Goal: Task Accomplishment & Management: Complete application form

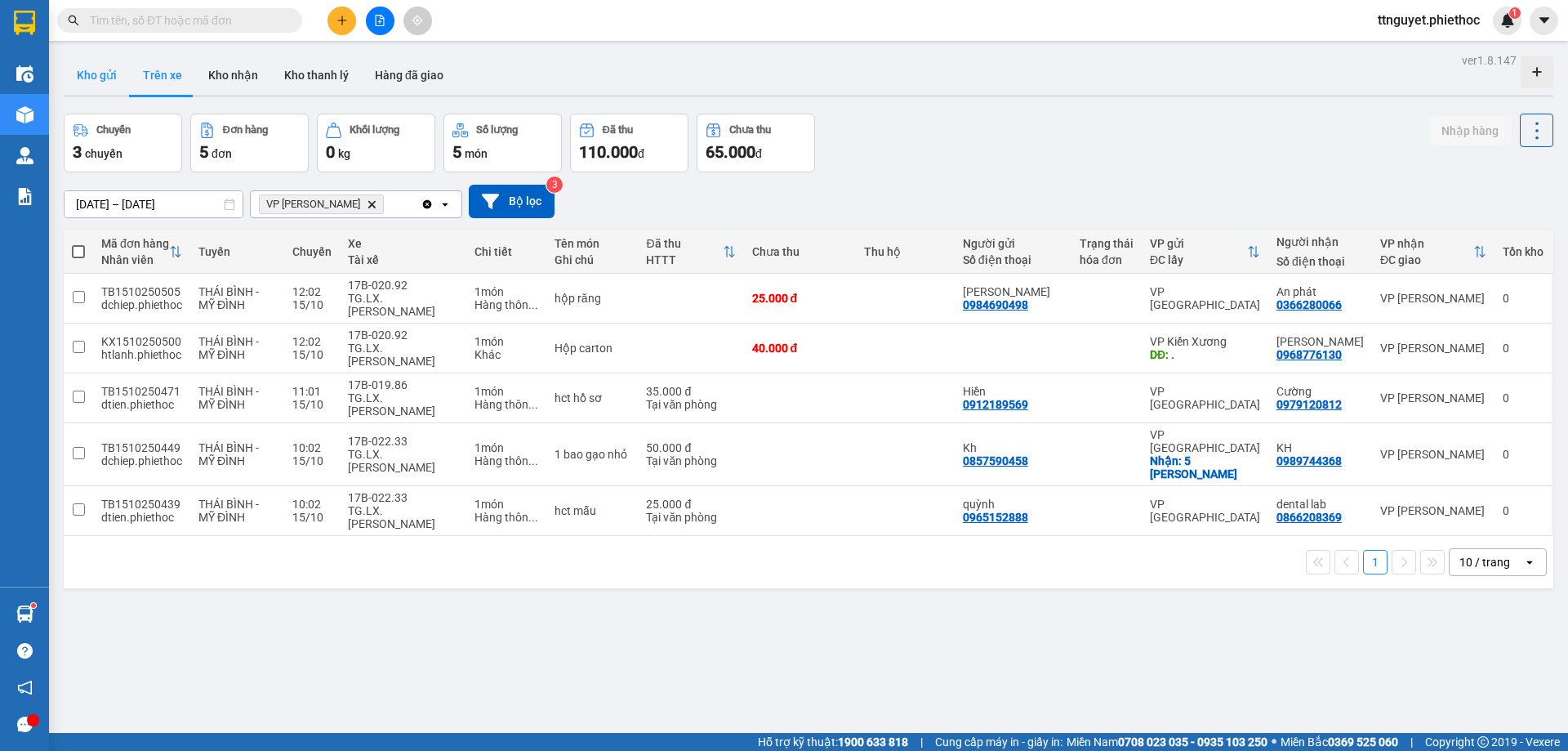
click at [80, 63] on button "Kho gửi" at bounding box center [96, 75] width 66 height 39
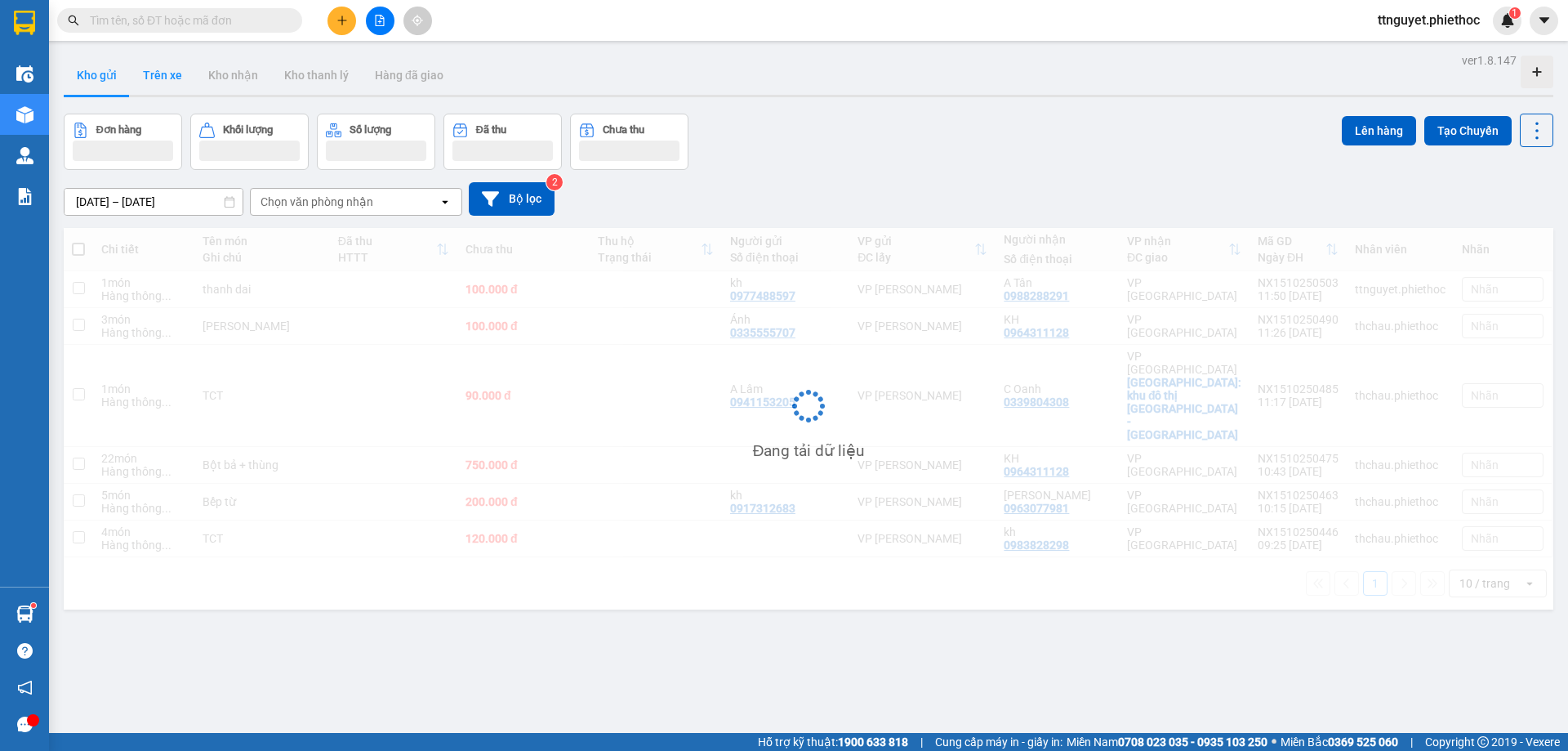
click at [159, 74] on button "Trên xe" at bounding box center [162, 75] width 65 height 39
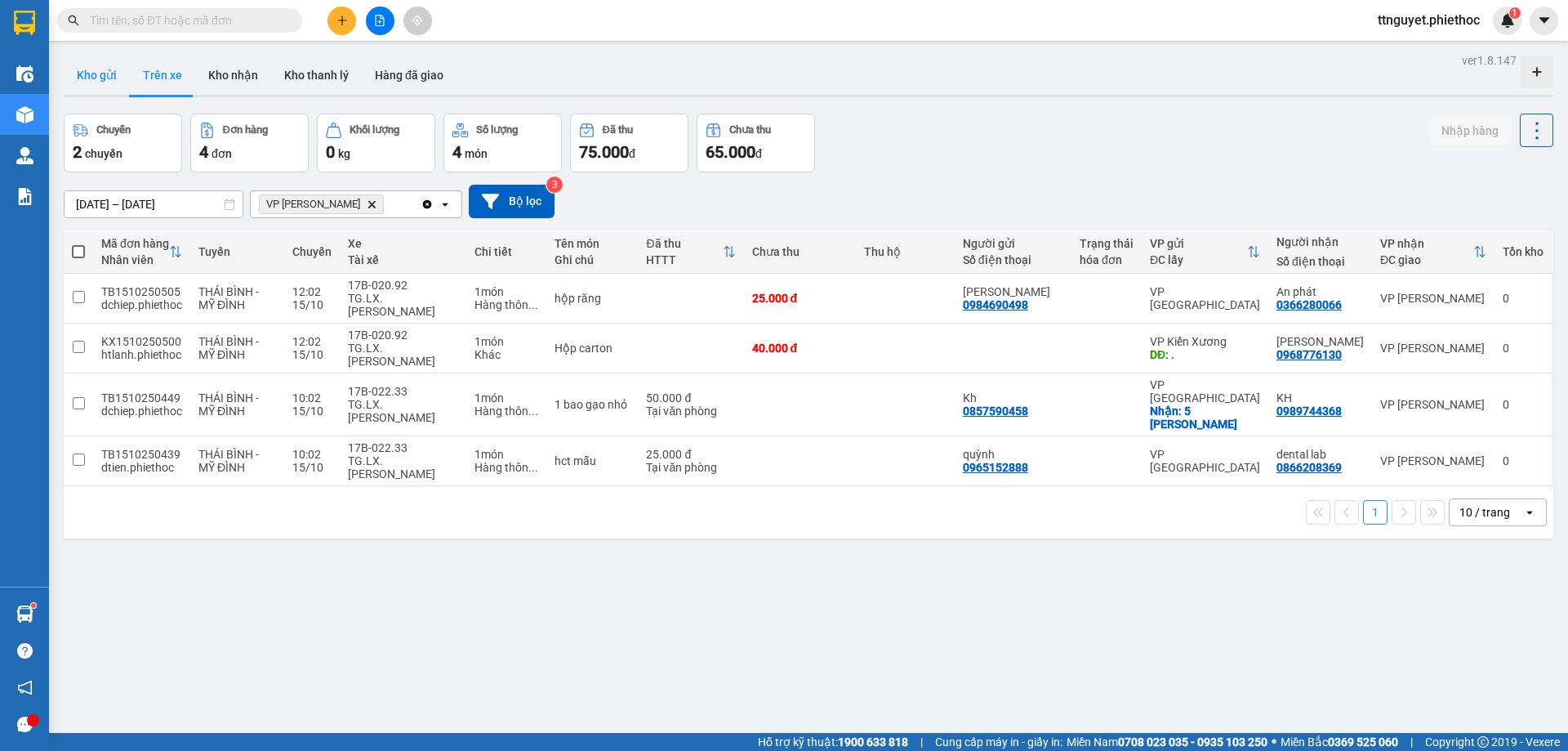
click at [93, 80] on button "Kho gửi" at bounding box center [96, 75] width 66 height 39
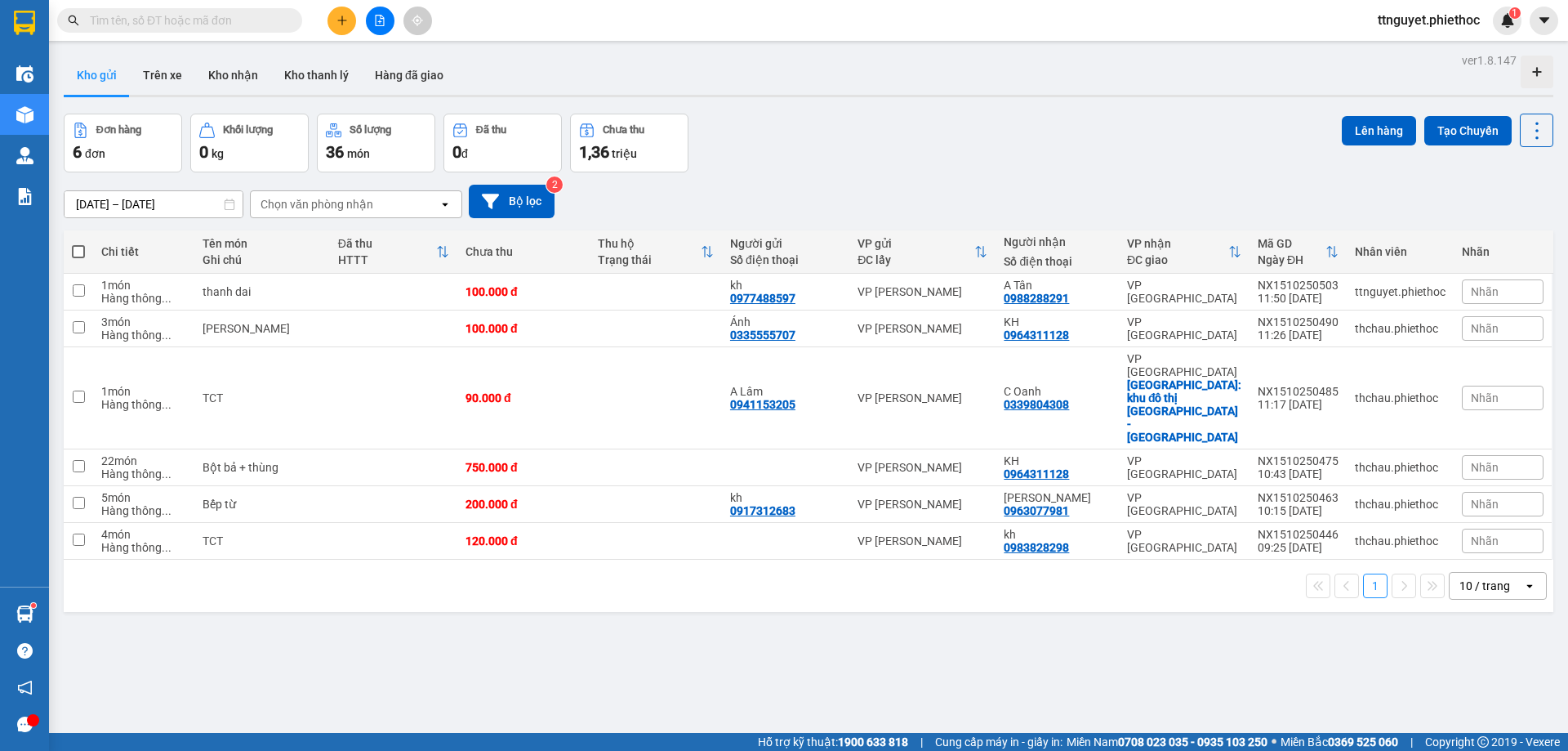
click at [108, 11] on span at bounding box center [179, 20] width 245 height 24
click at [110, 26] on input "text" at bounding box center [186, 21] width 193 height 18
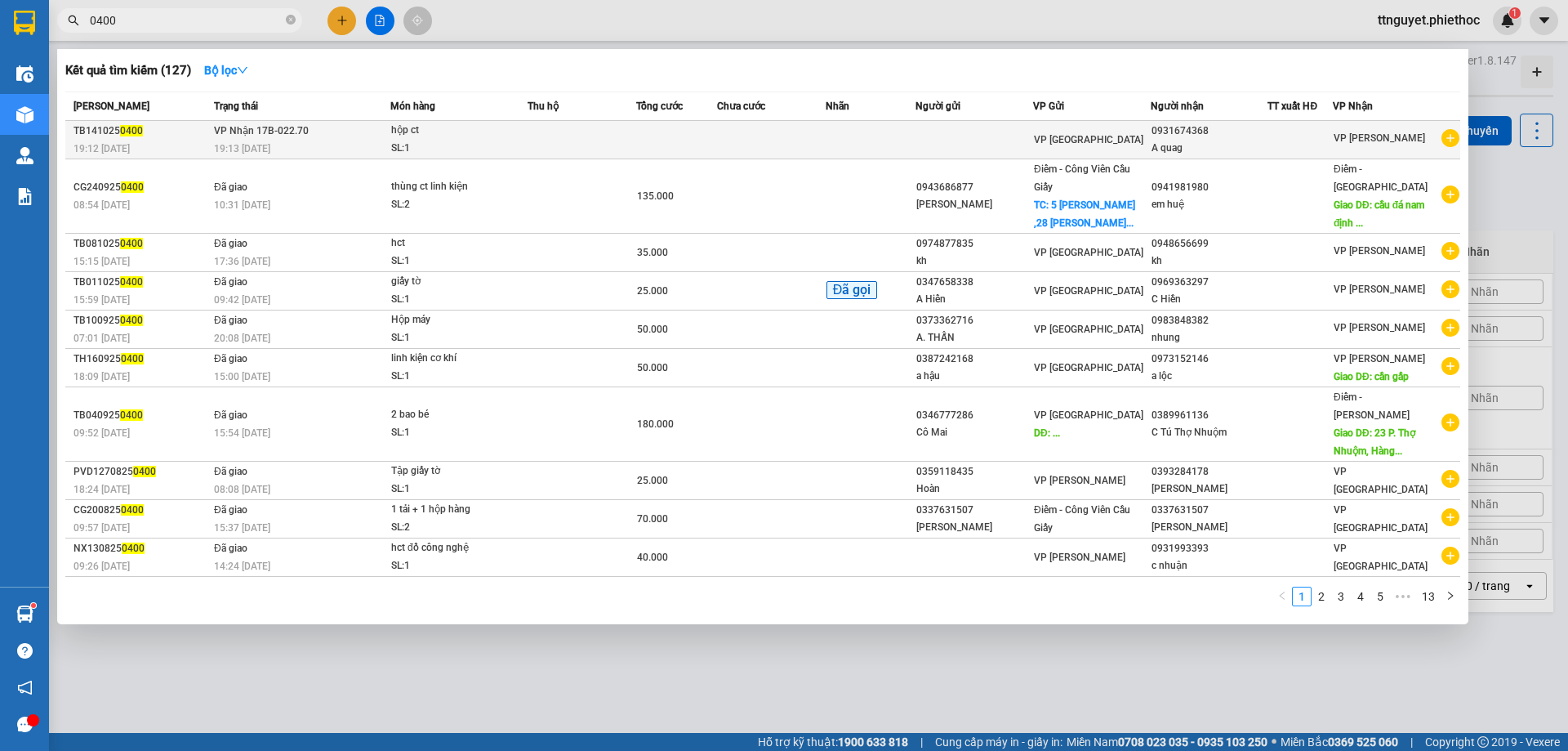
type input "0400"
click at [355, 128] on td "VP Nhận 17B-022.70 19:13 [DATE]" at bounding box center [300, 140] width 180 height 38
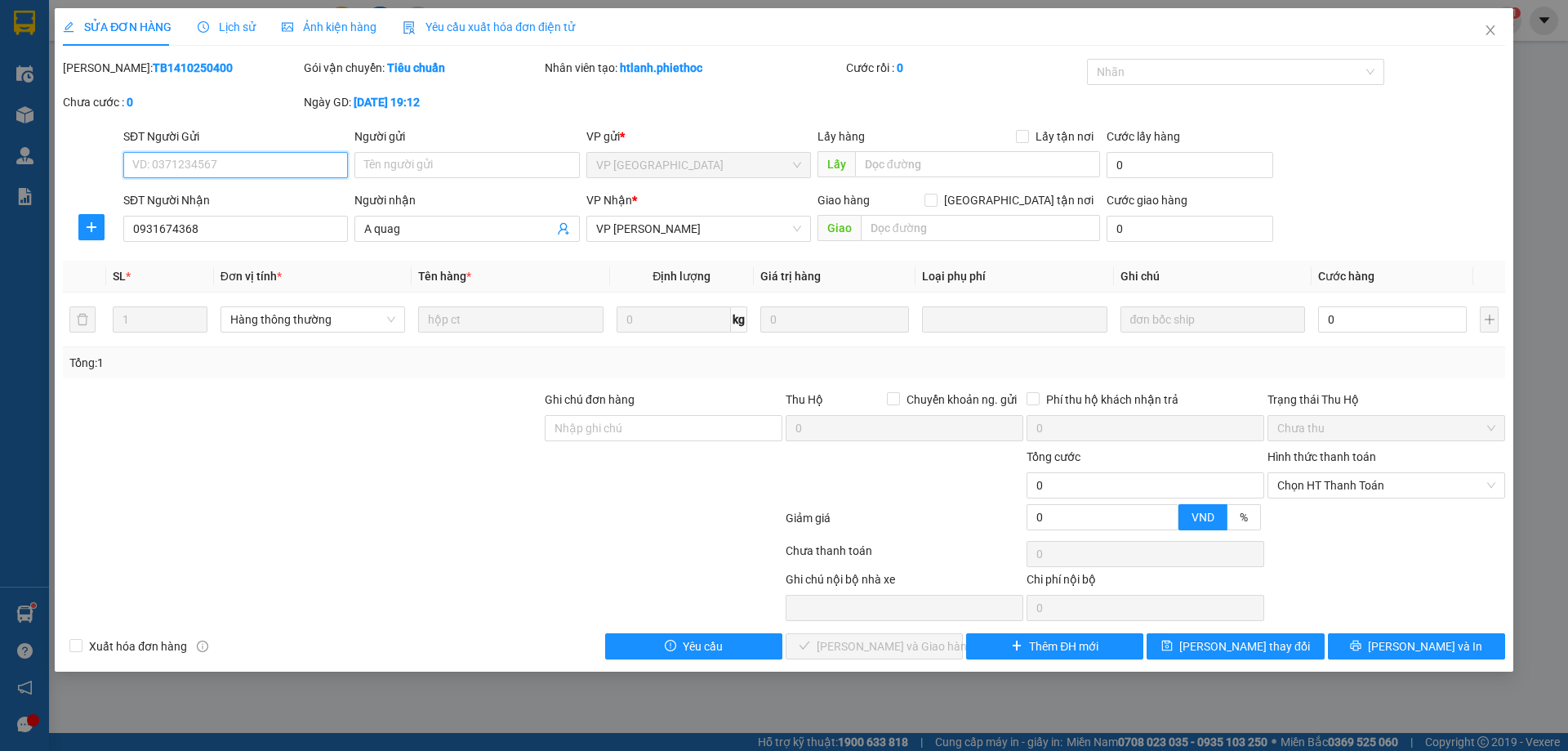
type input "0931674368"
type input "A quag"
type input "0"
click at [239, 29] on span "Lịch sử" at bounding box center [226, 27] width 58 height 13
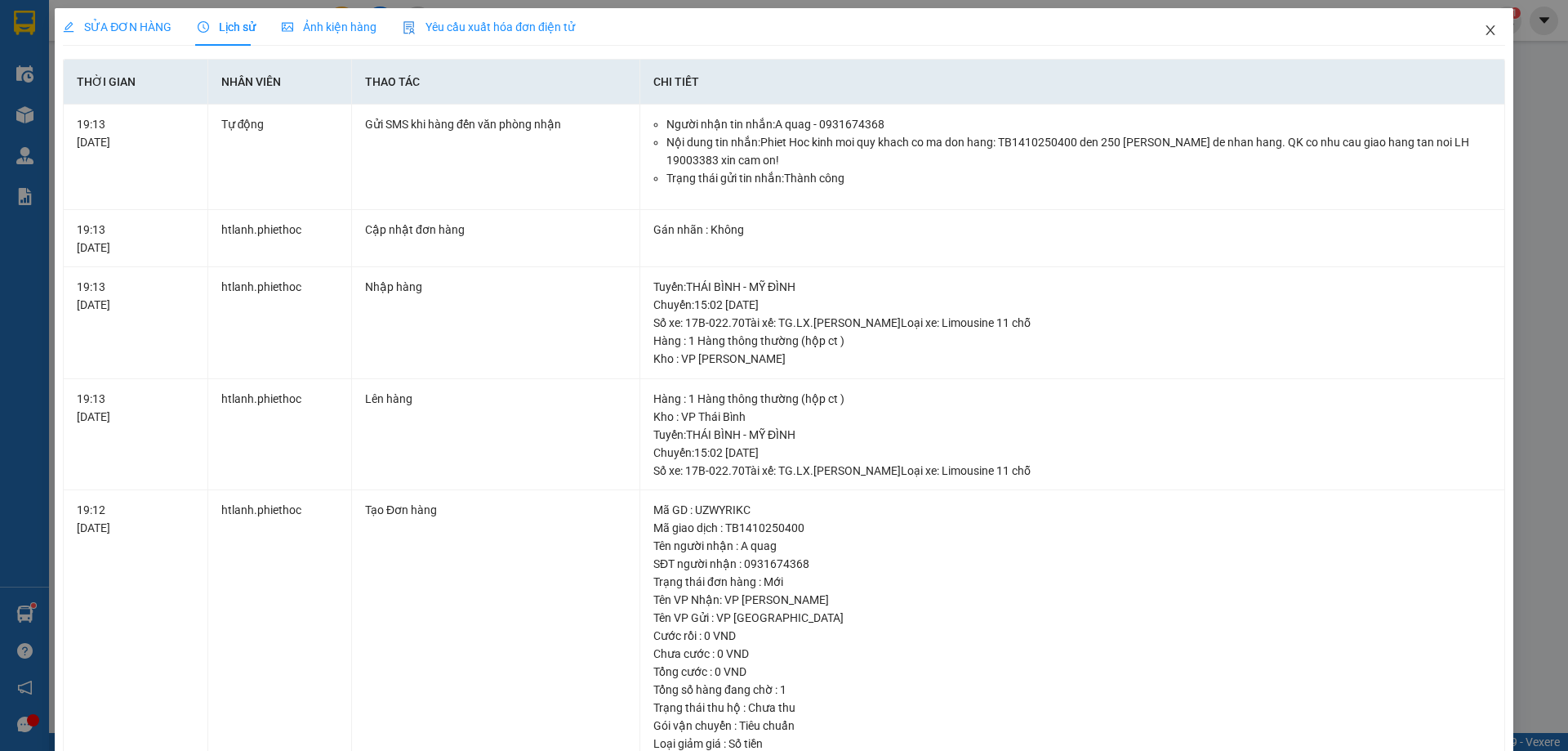
click at [1484, 27] on icon "close" at bounding box center [1490, 30] width 13 height 13
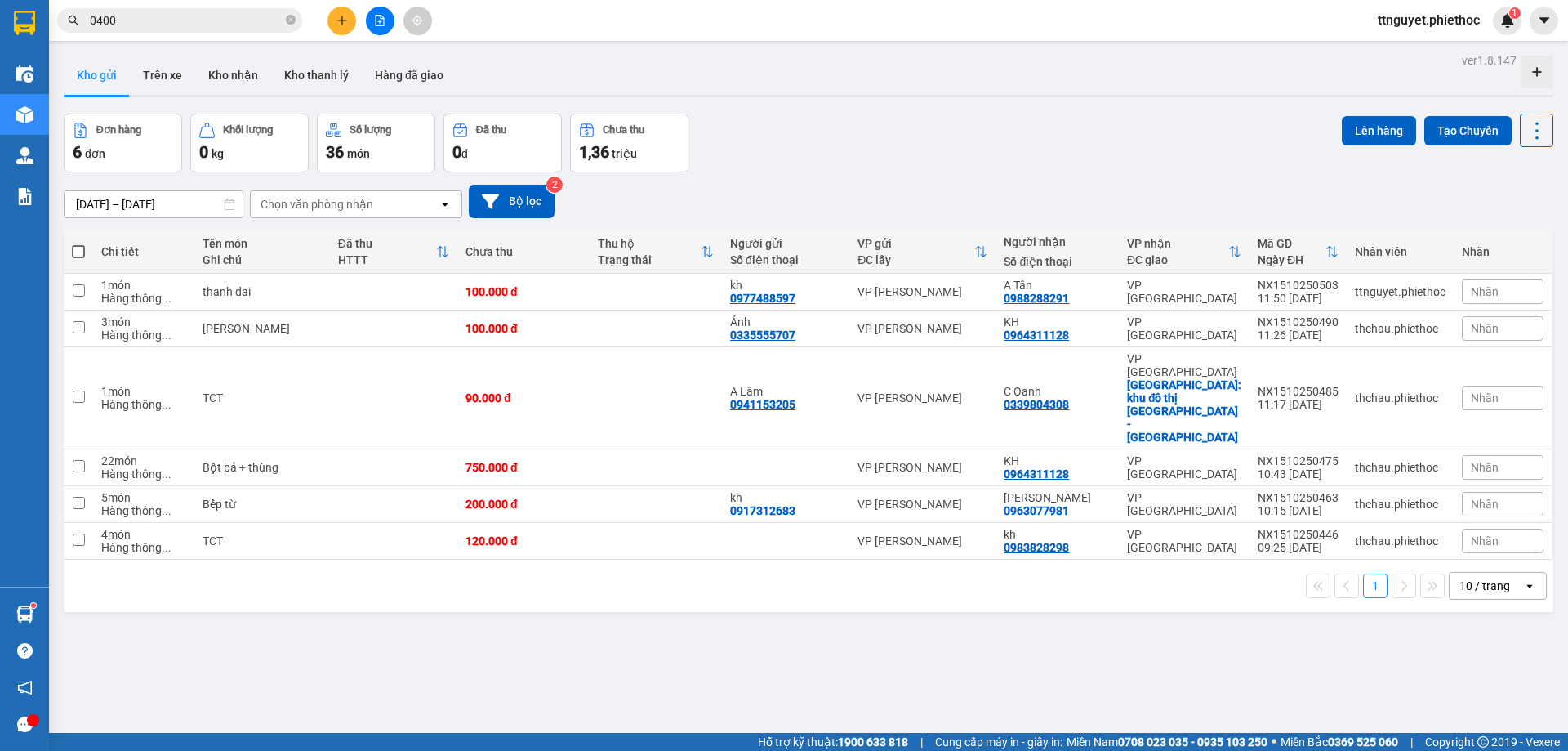
click at [157, 12] on input "0400" at bounding box center [186, 21] width 193 height 18
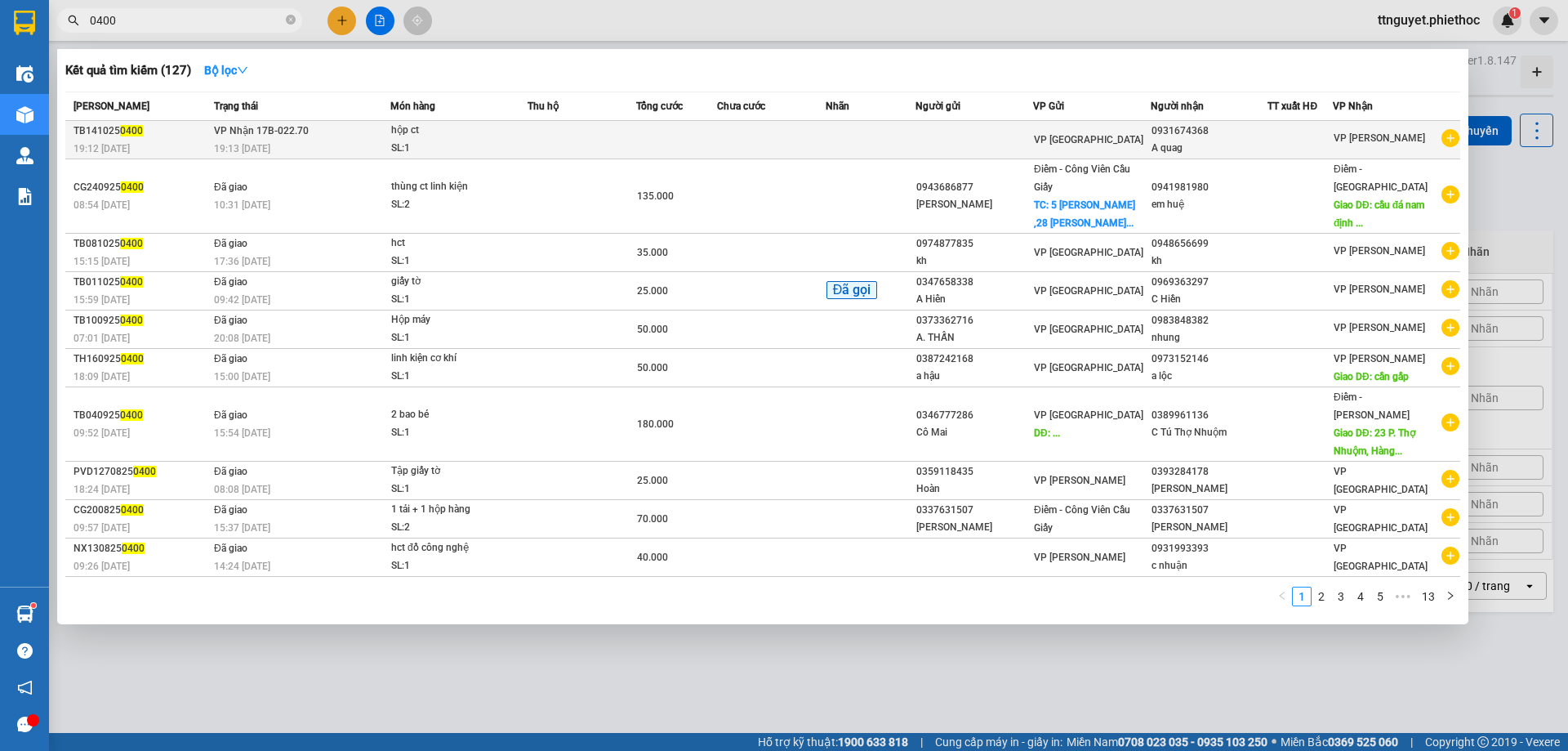
click at [240, 121] on td "VP Nhận 17B-022.70 19:13 [DATE]" at bounding box center [300, 140] width 180 height 38
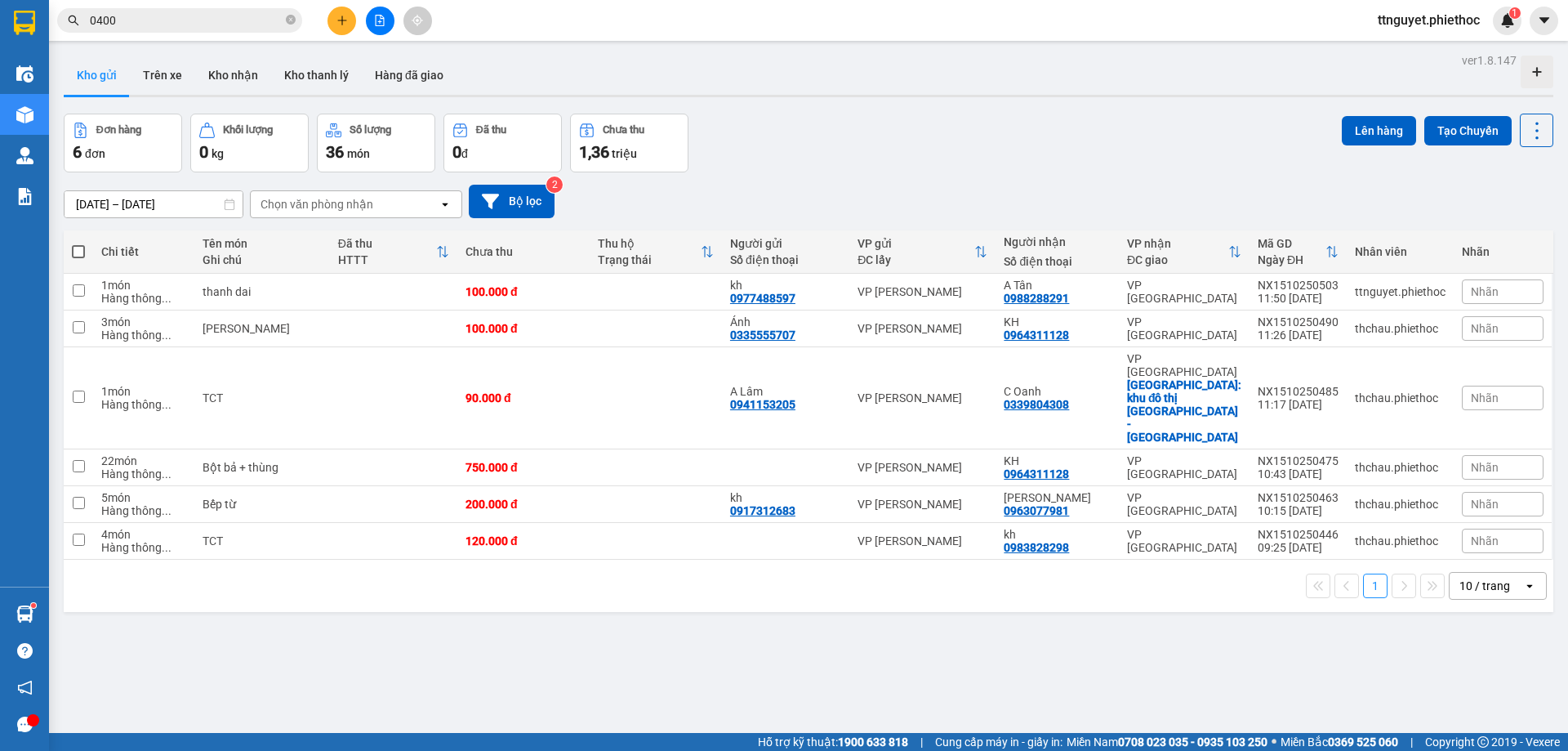
click at [233, 17] on input "0400" at bounding box center [186, 21] width 193 height 18
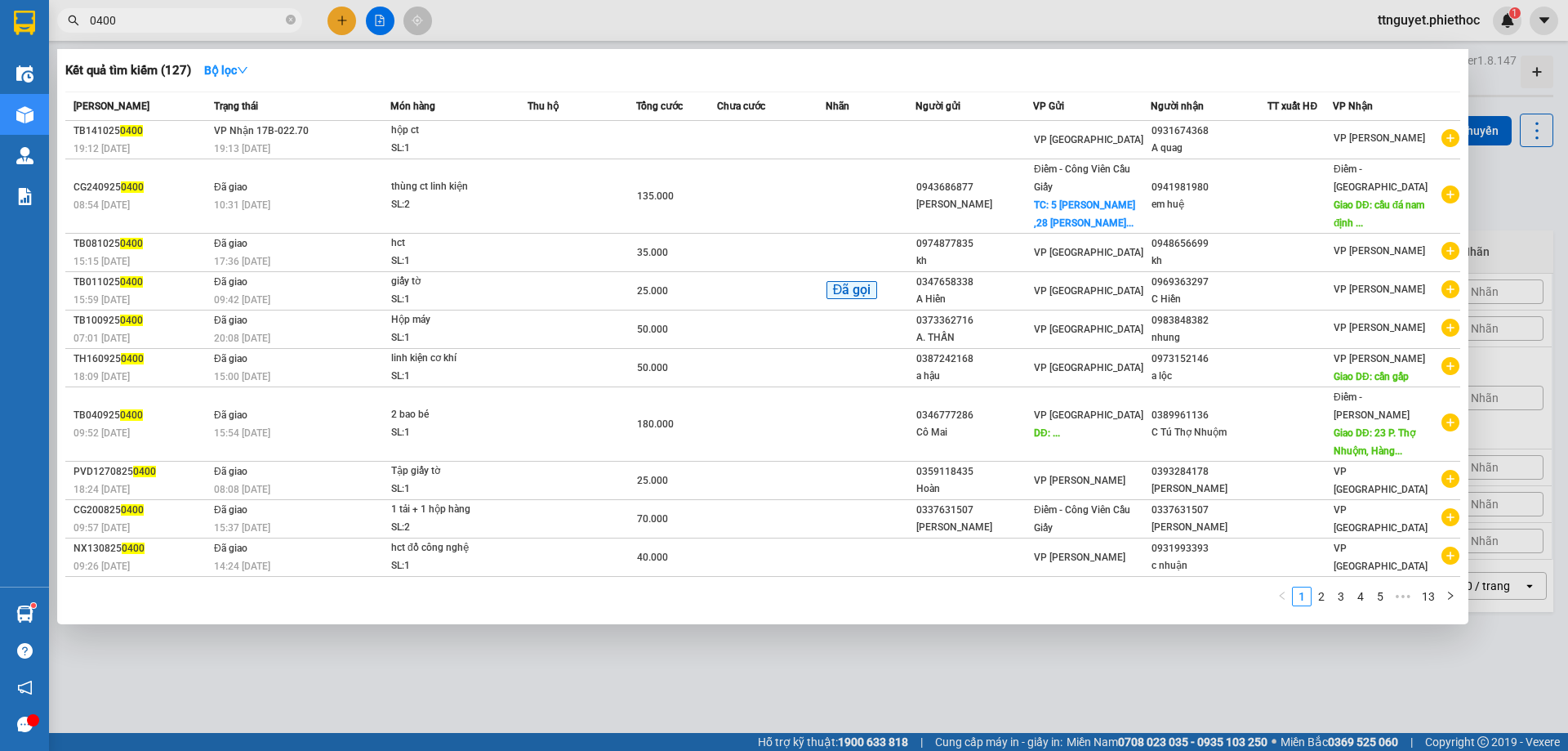
click at [192, 23] on input "0400" at bounding box center [186, 21] width 193 height 18
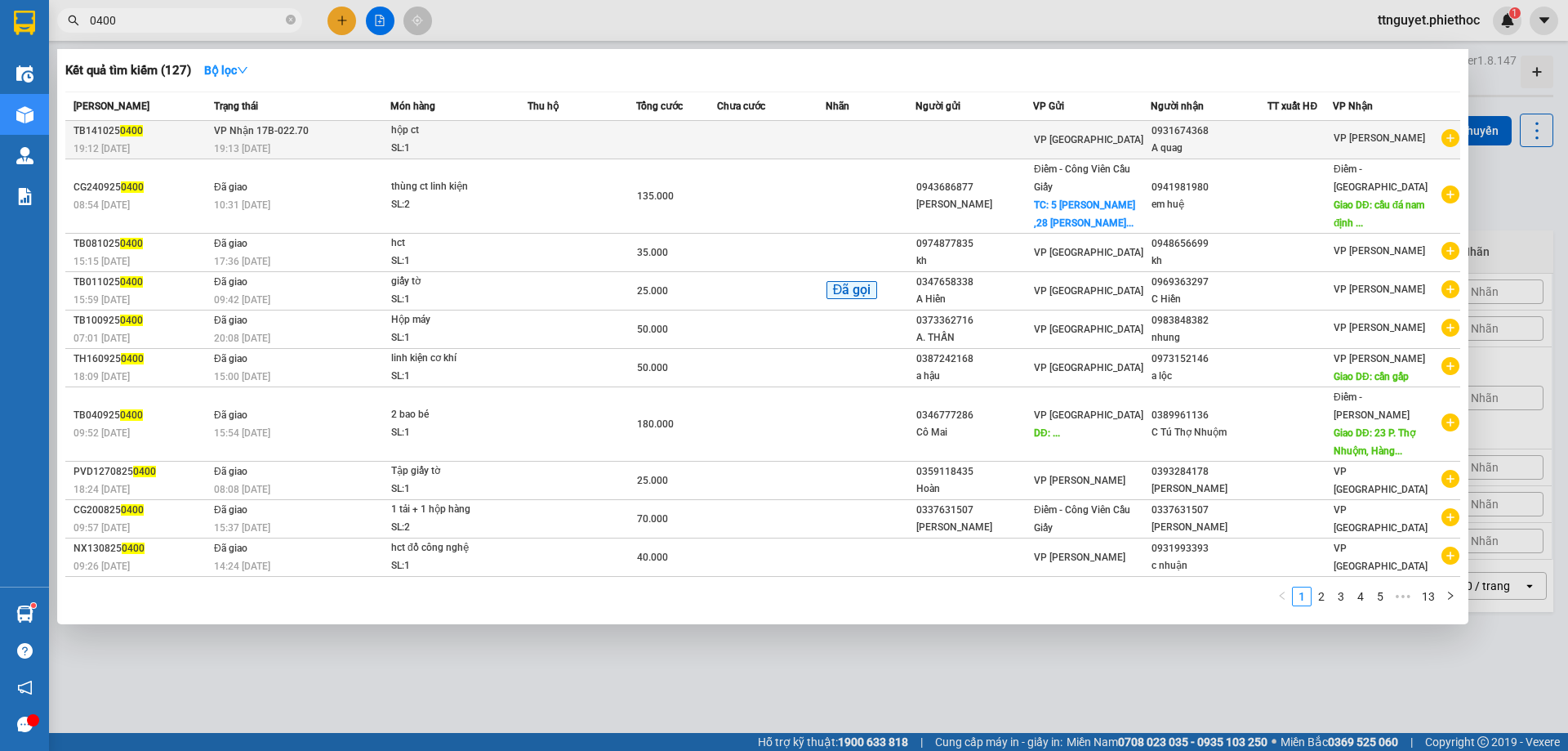
click at [725, 127] on td at bounding box center [771, 140] width 109 height 38
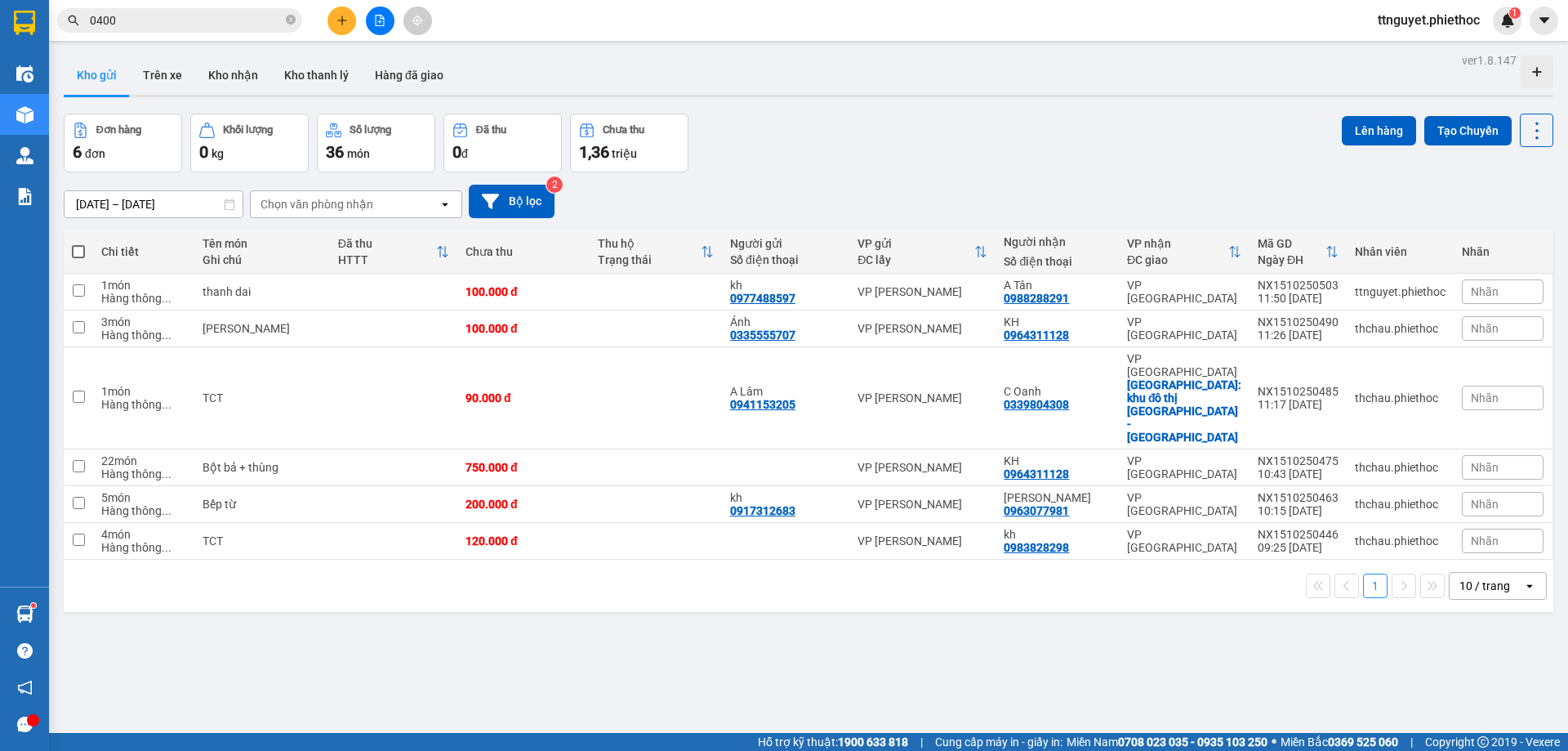
click at [218, 21] on input "0400" at bounding box center [186, 21] width 193 height 18
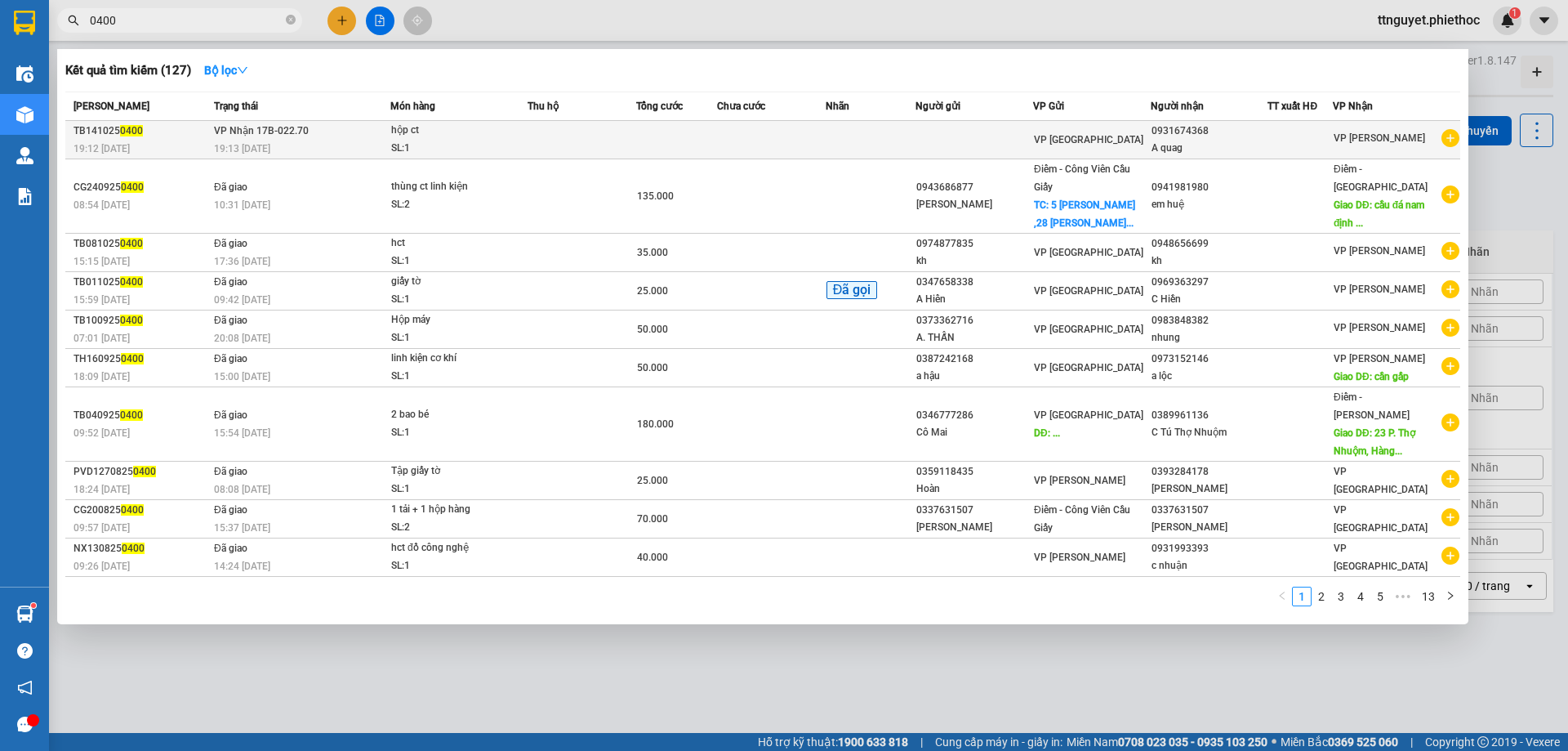
click at [1383, 141] on span "VP [PERSON_NAME]" at bounding box center [1379, 137] width 92 height 12
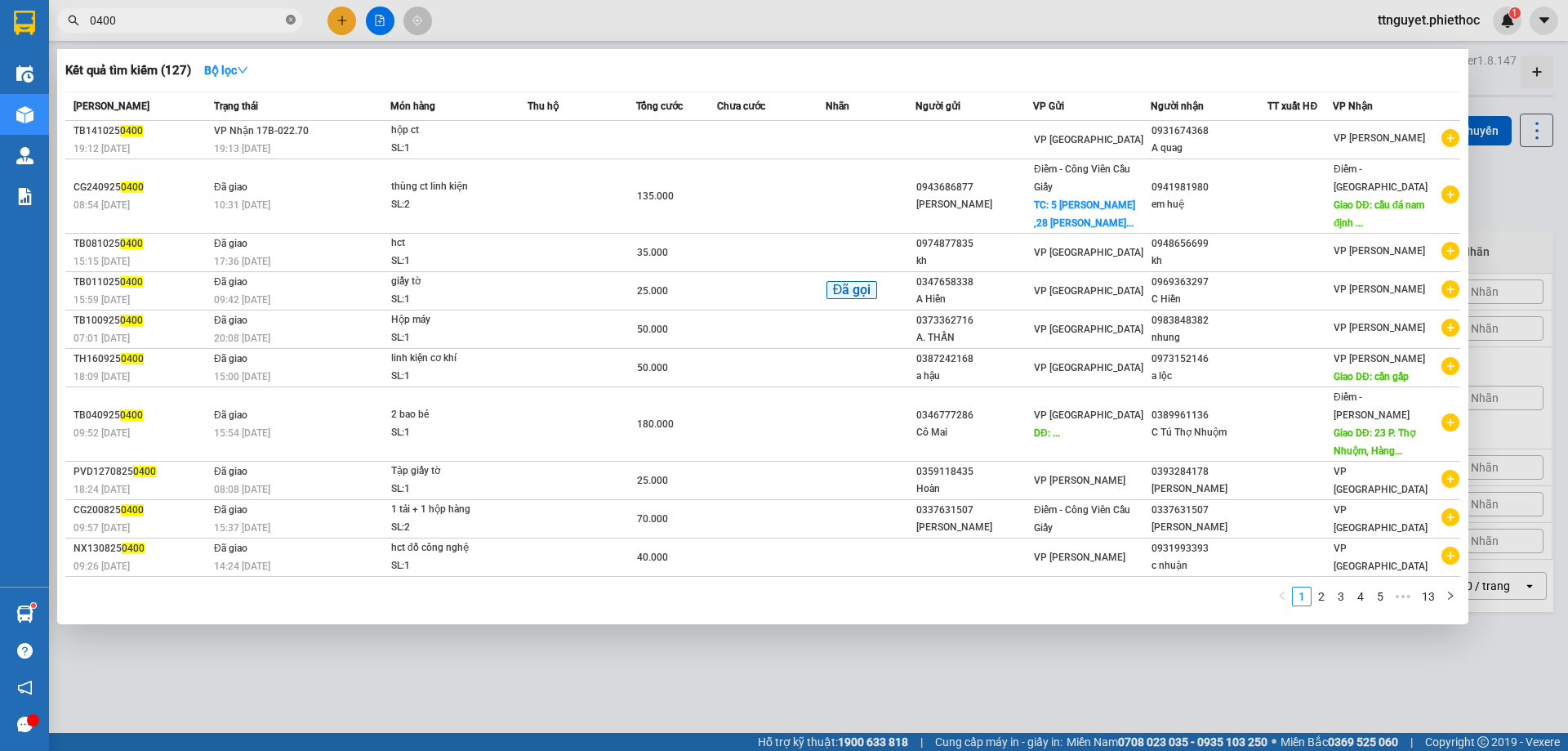
click at [288, 19] on icon "close-circle" at bounding box center [291, 19] width 10 height 10
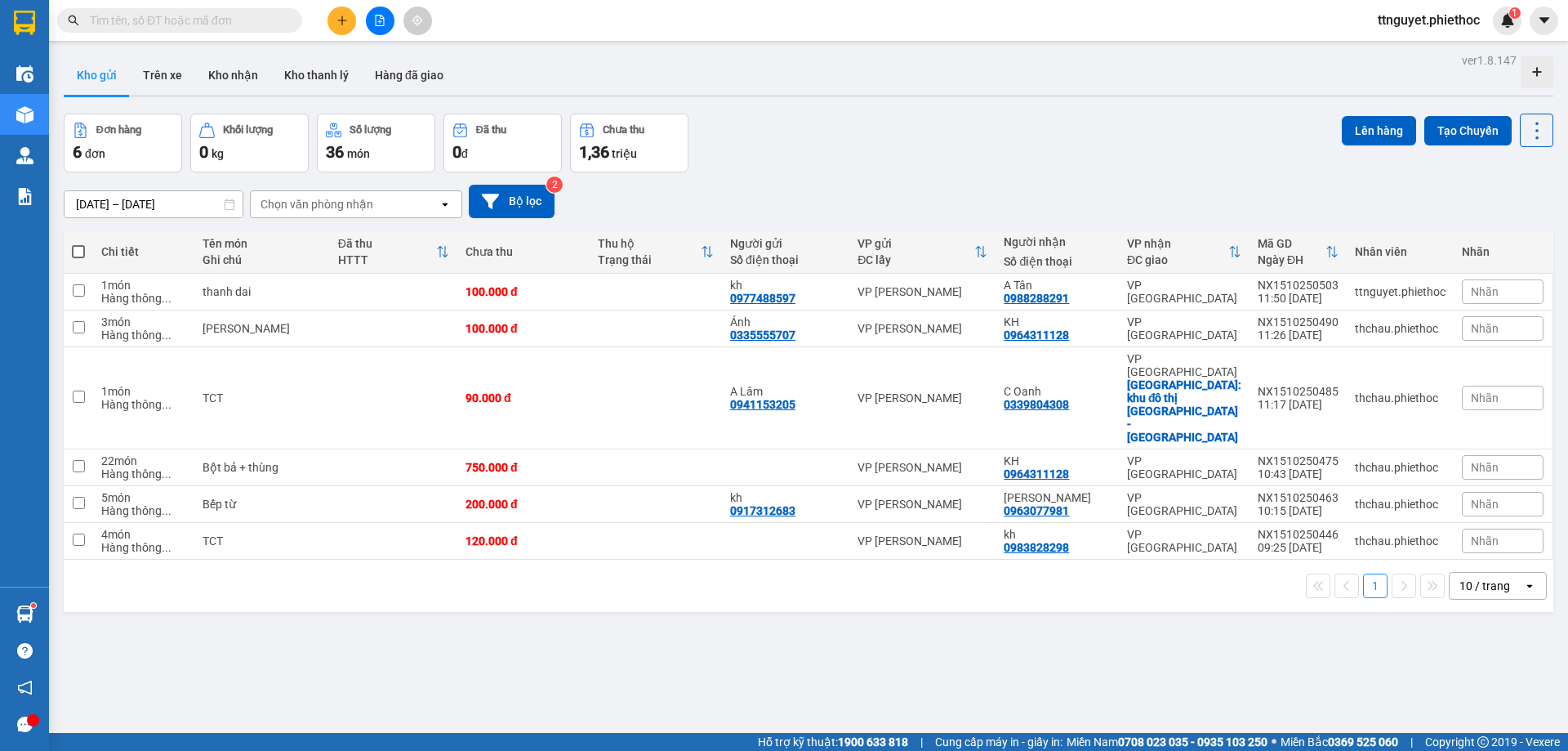
click at [374, 640] on div "ver 1.8.147 Kho gửi Trên xe Kho nhận Kho thanh [PERSON_NAME] đã giao Đơn hàng 6…" at bounding box center [809, 425] width 1503 height 751
click at [160, 74] on button "Trên xe" at bounding box center [162, 75] width 65 height 39
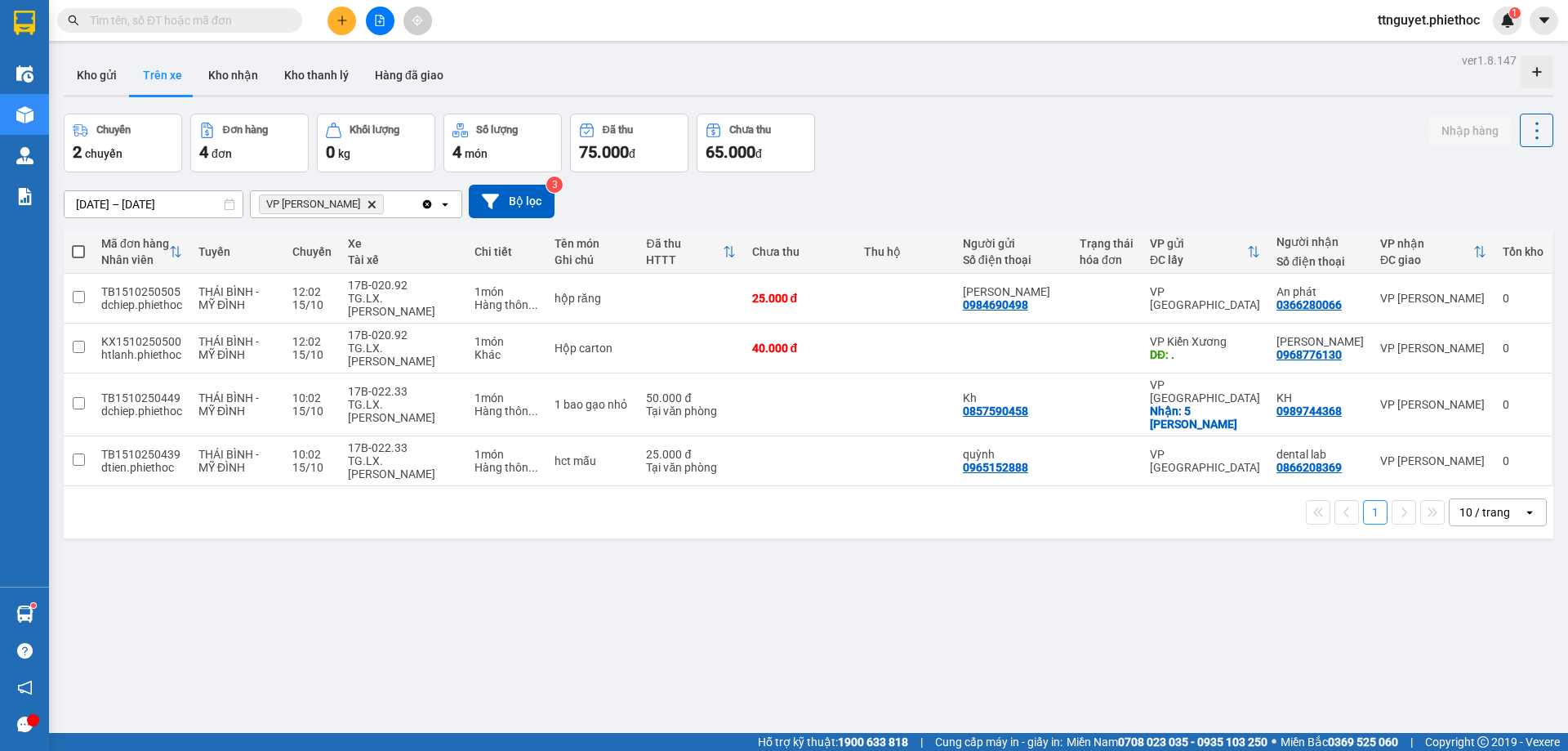
click at [177, 19] on input "text" at bounding box center [186, 21] width 193 height 18
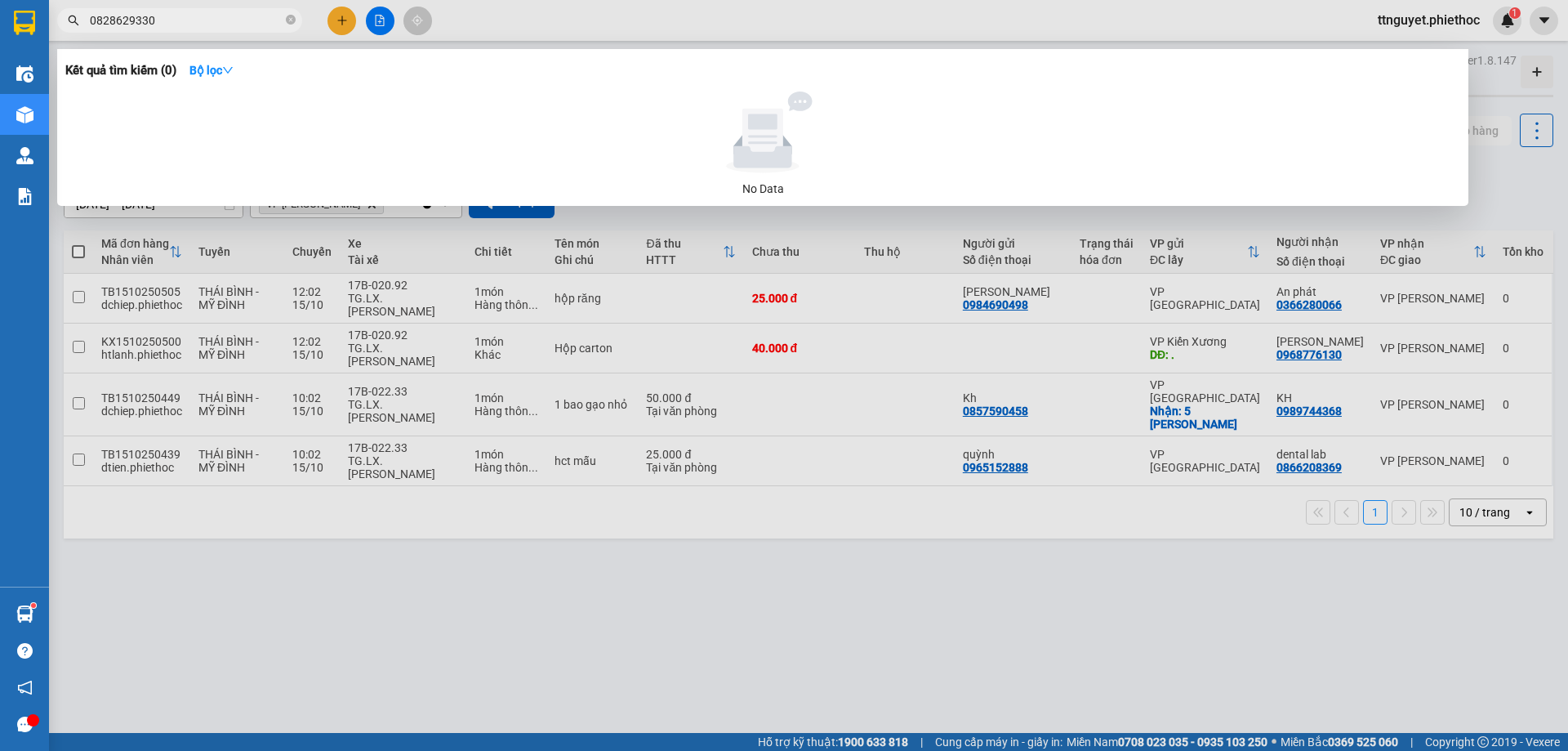
type input "0828629330"
click at [337, 12] on div at bounding box center [784, 376] width 1568 height 751
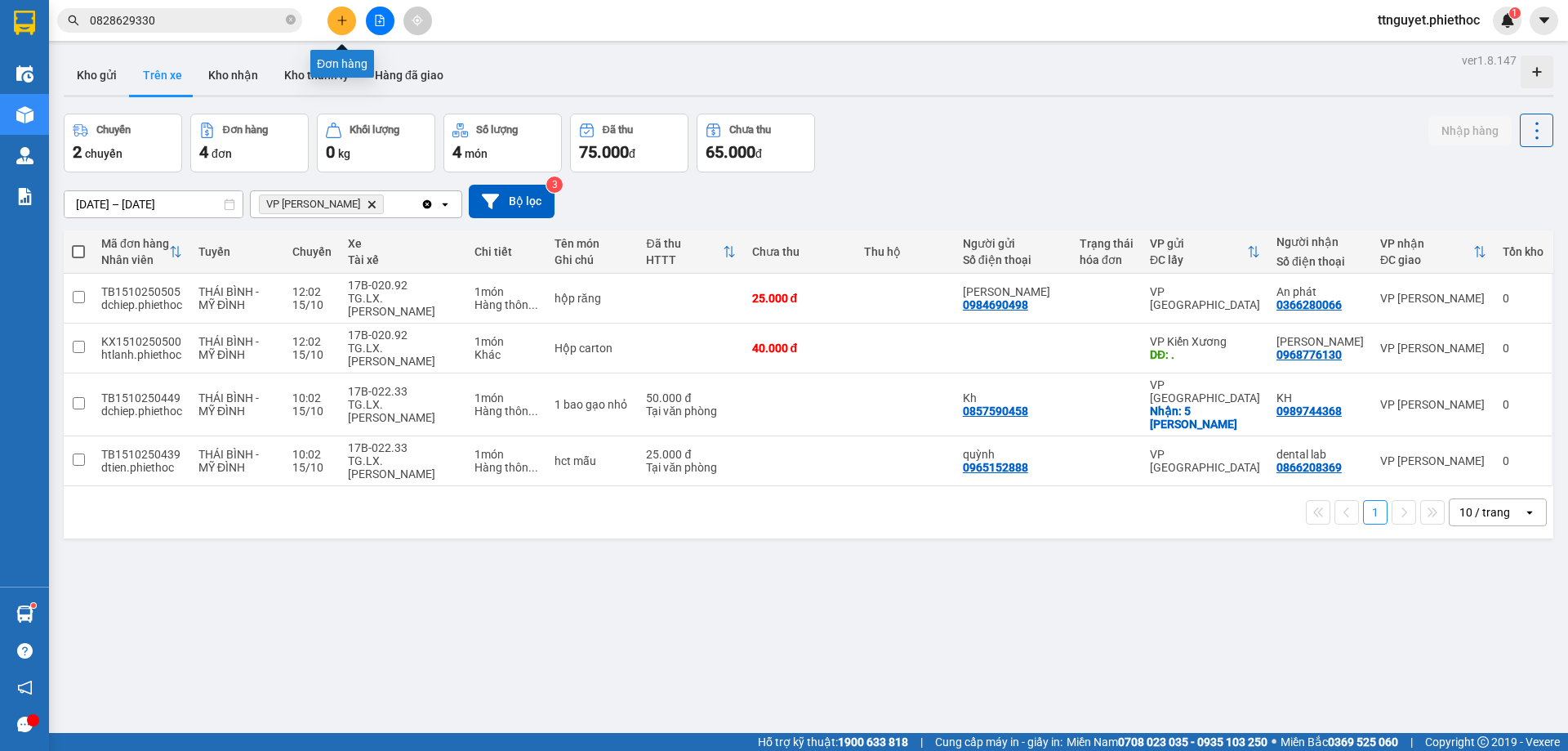
click at [340, 14] on button at bounding box center [341, 21] width 29 height 29
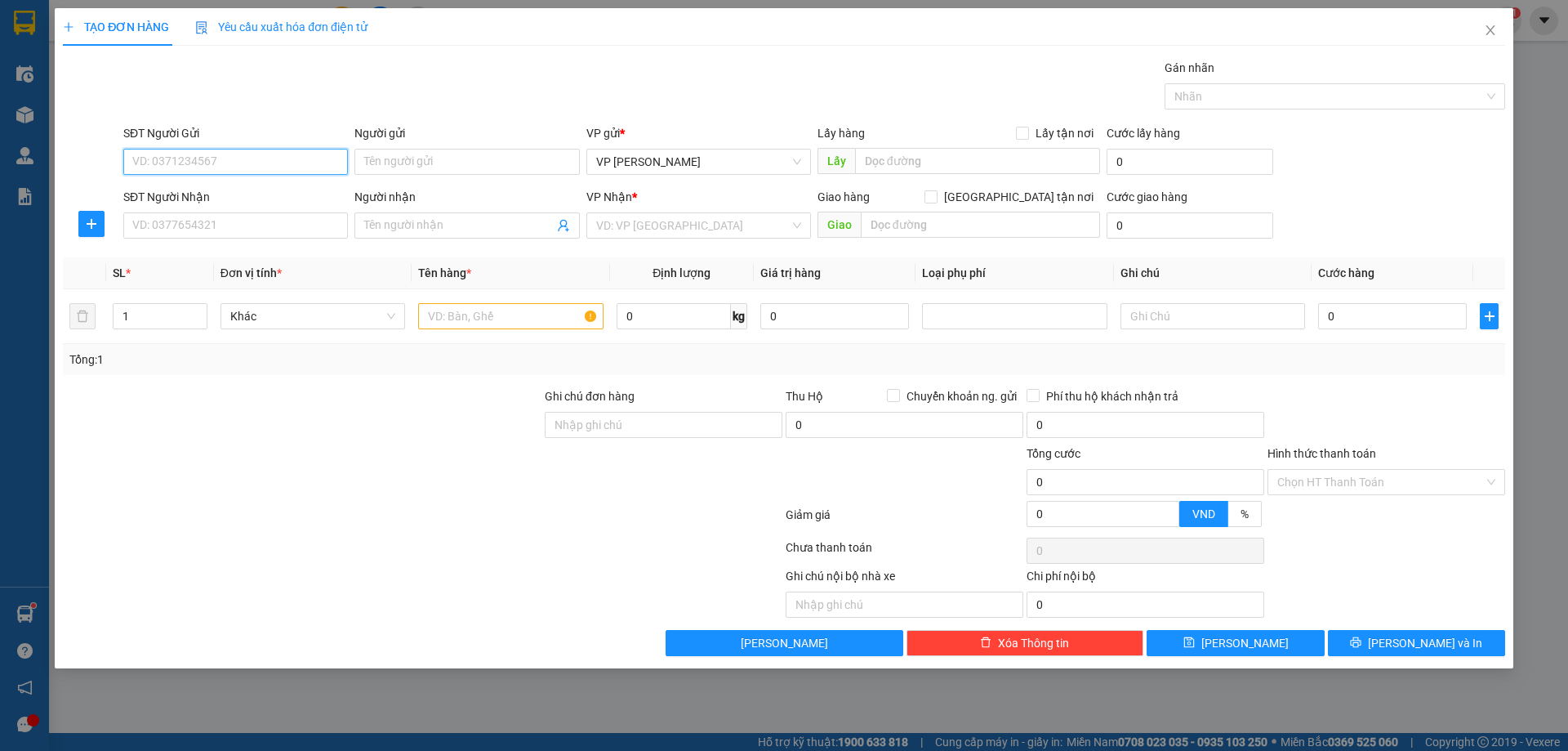
click at [275, 156] on input "SĐT Người Gửi" at bounding box center [235, 161] width 225 height 26
click at [251, 162] on input "0988018790" at bounding box center [235, 161] width 225 height 26
type input "0988018890"
click at [431, 159] on input "Người gửi" at bounding box center [467, 161] width 225 height 26
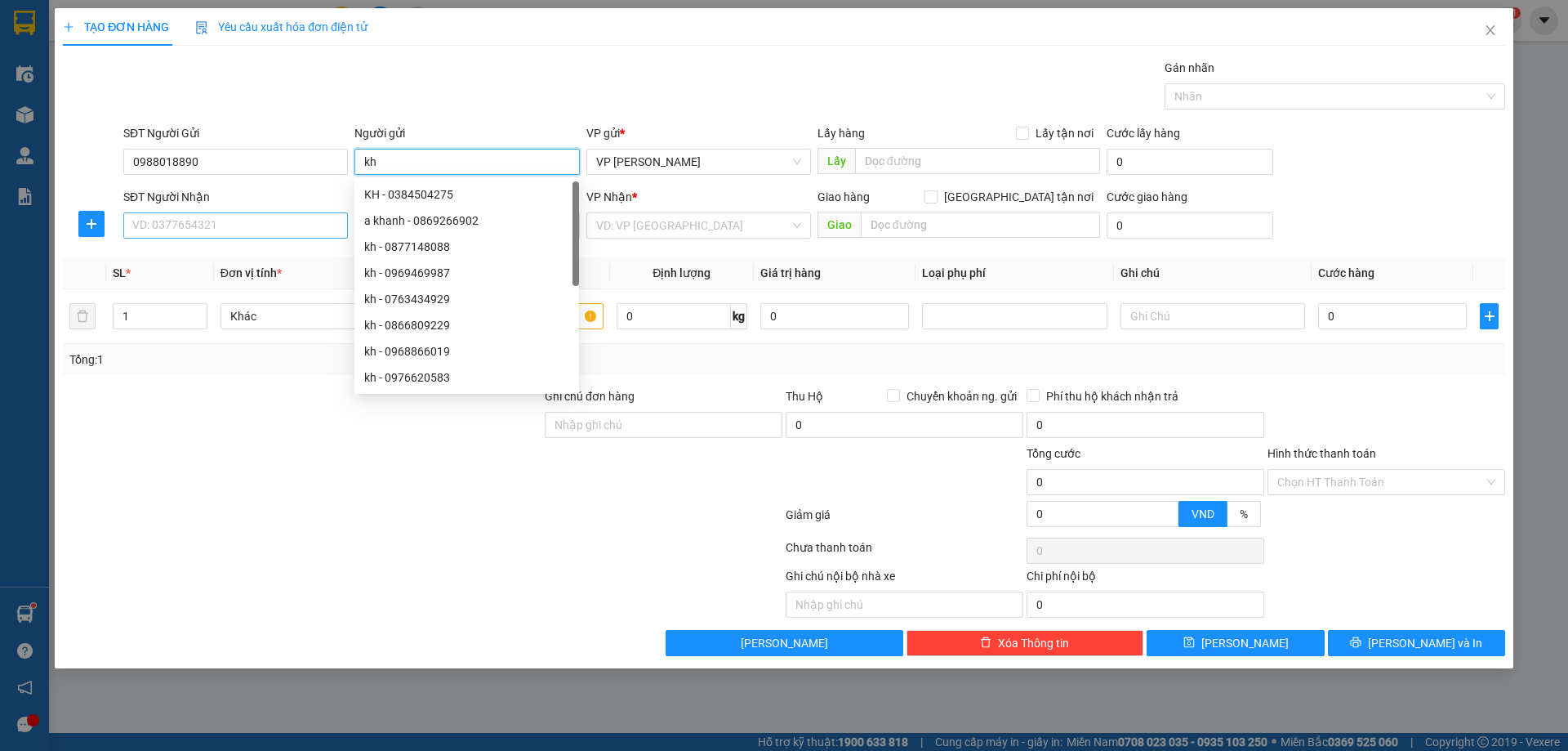
type input "kh"
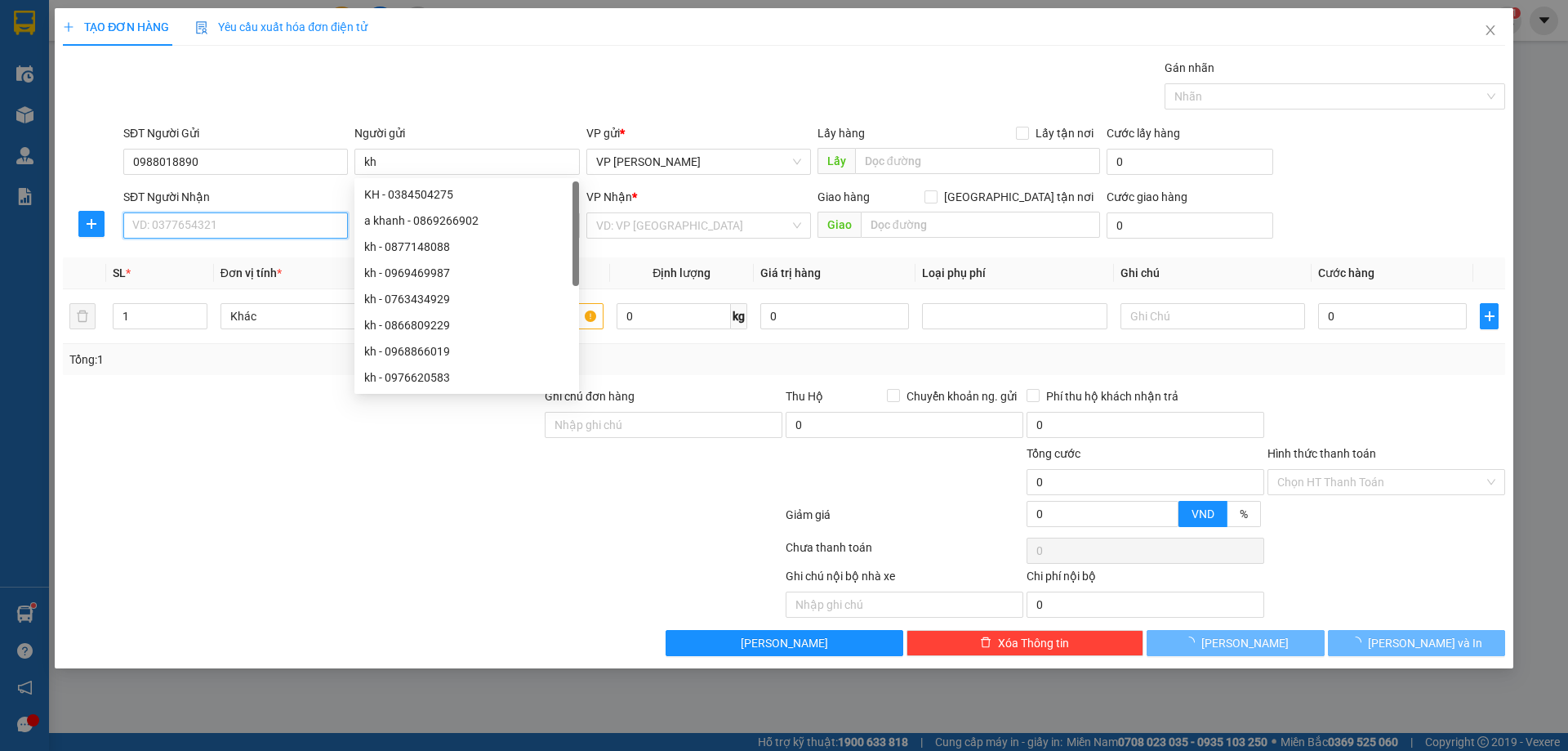
click at [209, 237] on input "SĐT Người Nhận" at bounding box center [235, 225] width 225 height 26
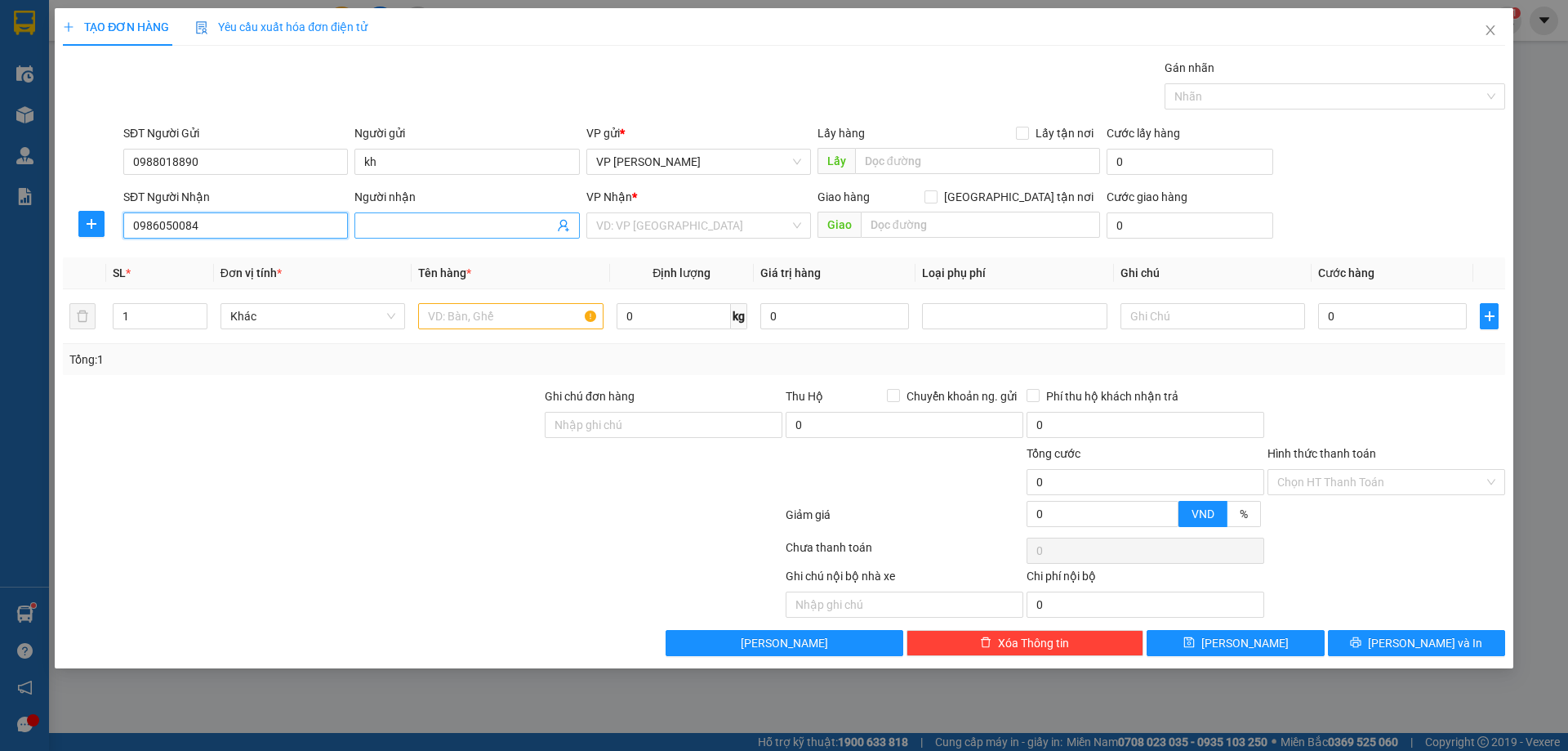
type input "0986050084"
click at [424, 219] on input "Người nhận" at bounding box center [459, 226] width 189 height 18
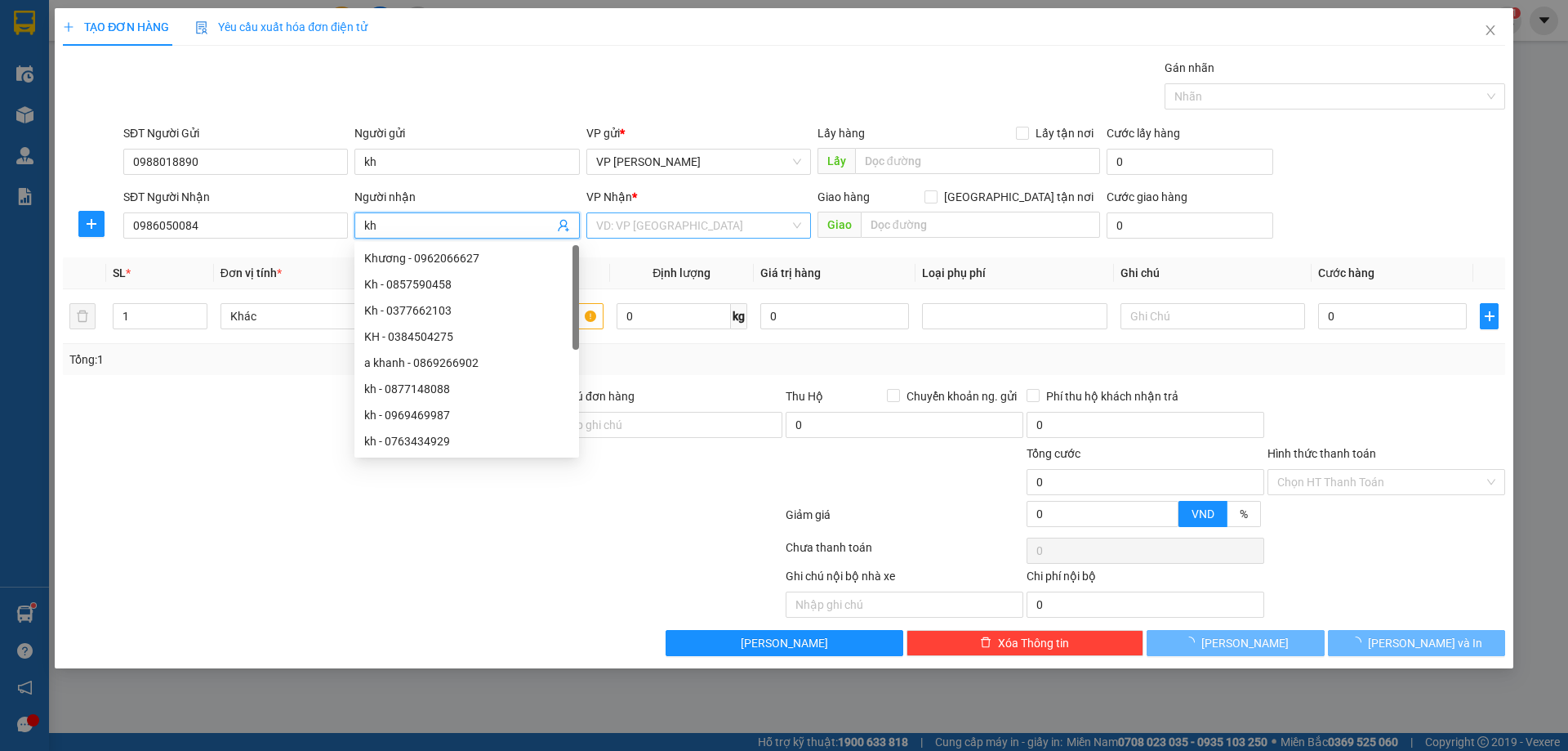
type input "kh"
click at [661, 227] on input "search" at bounding box center [693, 225] width 193 height 24
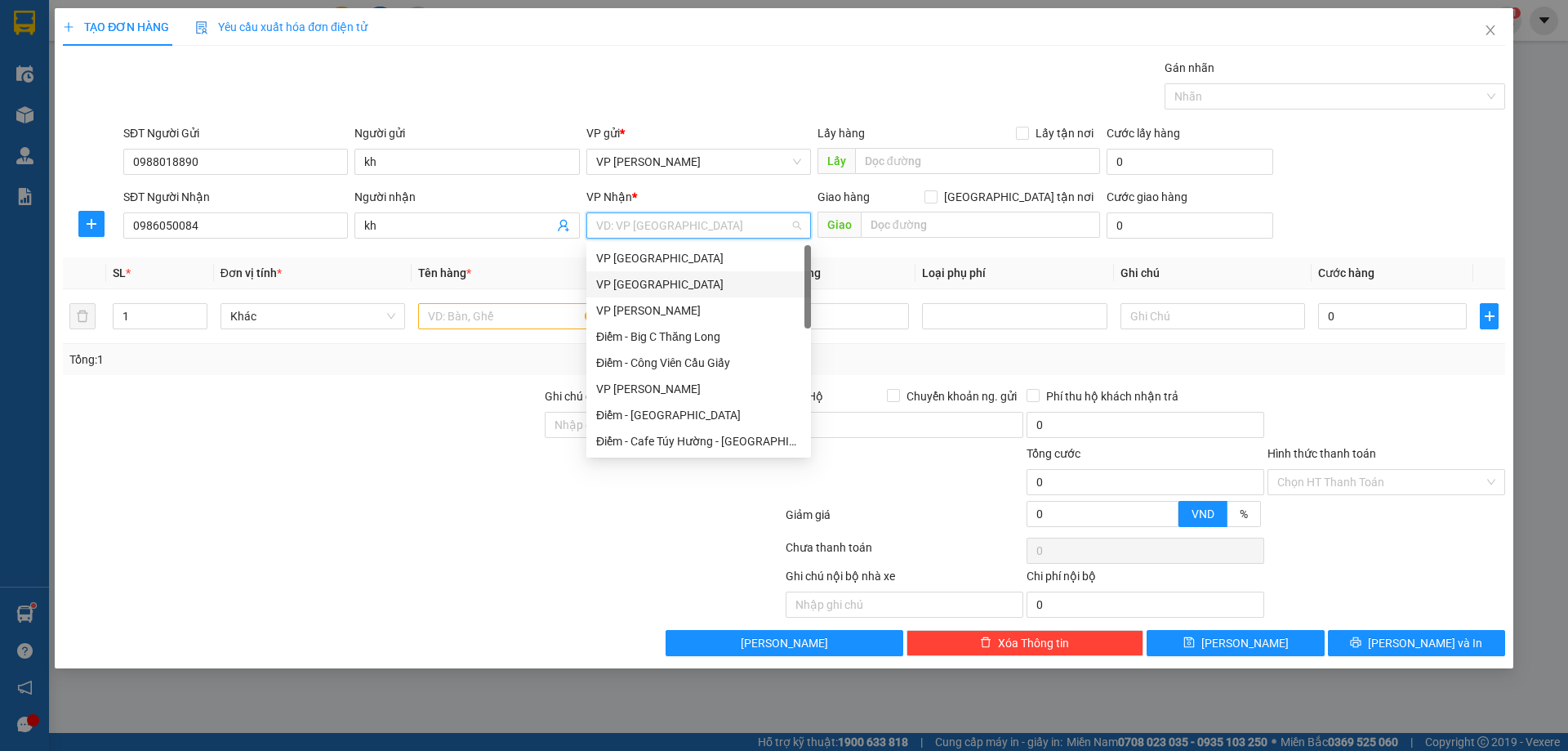
click at [633, 283] on div "VP [GEOGRAPHIC_DATA]" at bounding box center [699, 285] width 205 height 18
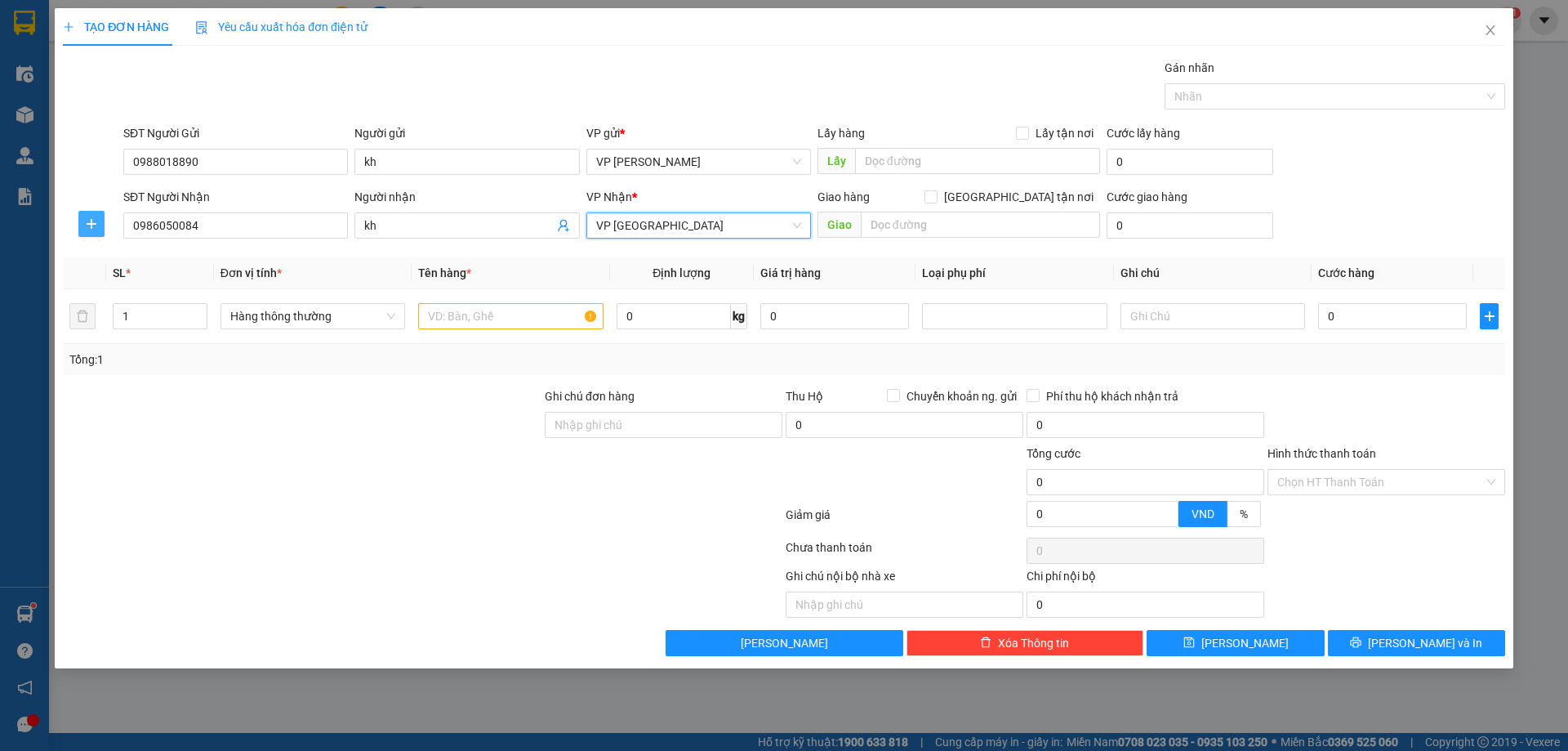
click at [90, 211] on button "button" at bounding box center [91, 223] width 26 height 26
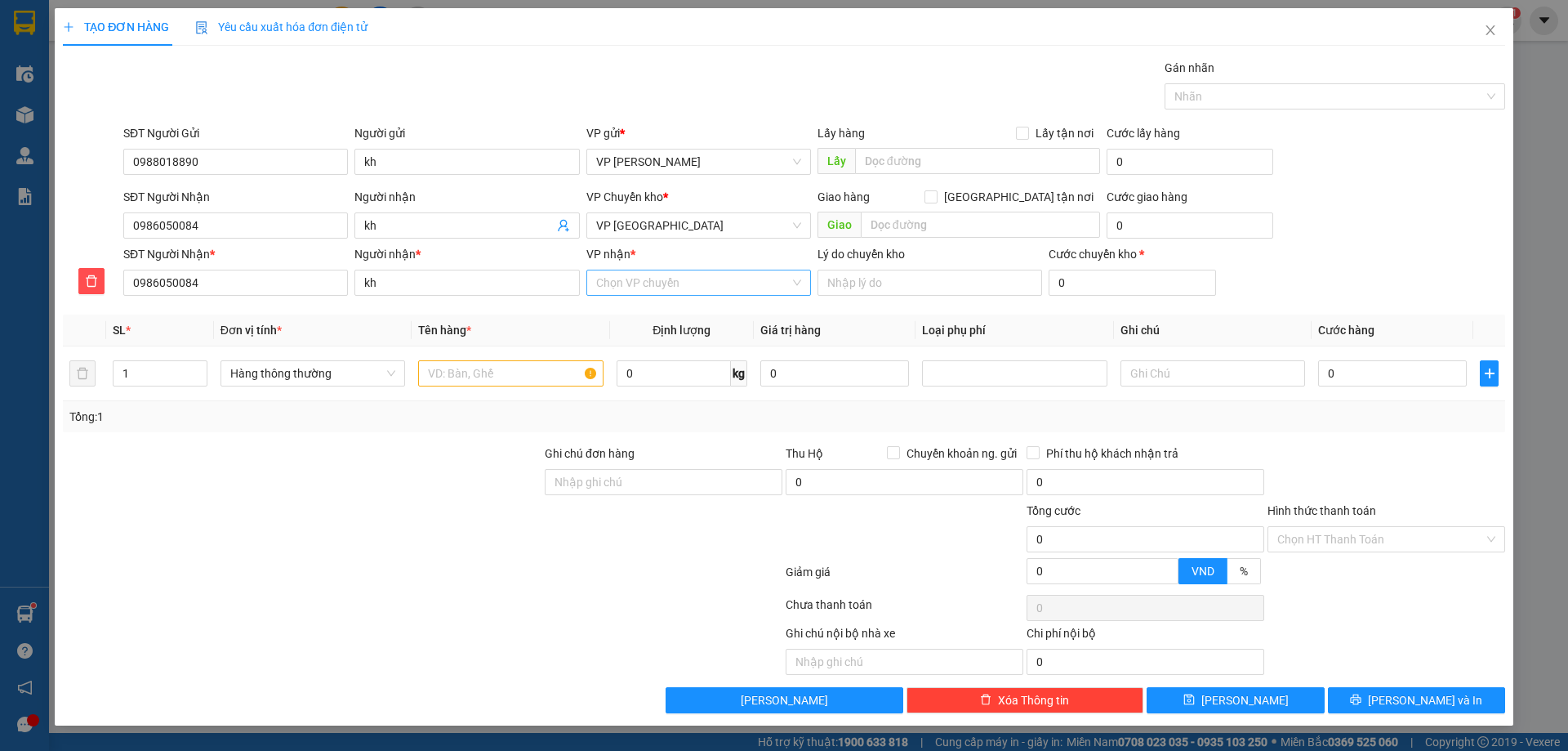
click at [701, 290] on input "VP nhận *" at bounding box center [693, 282] width 193 height 24
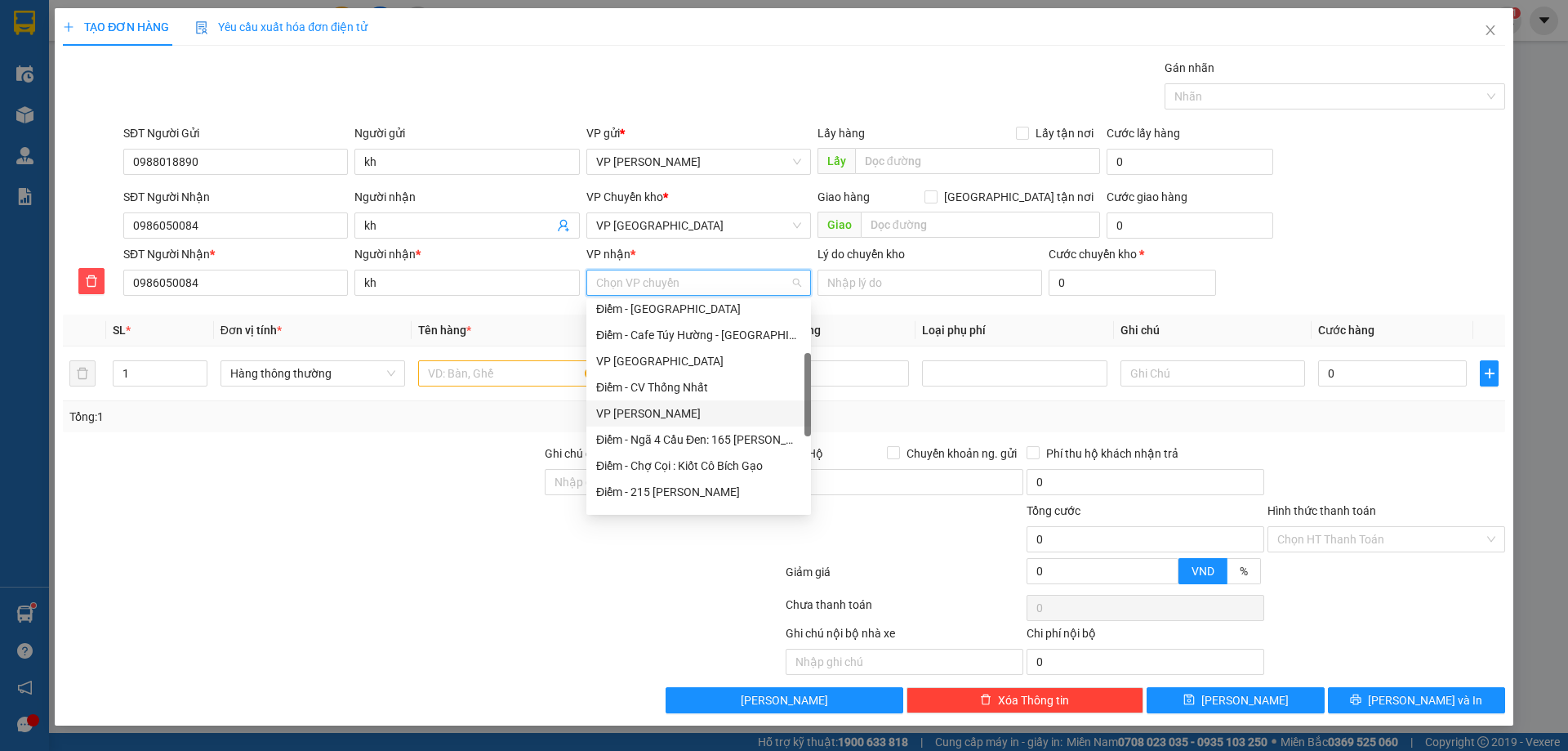
scroll to position [82, 0]
click at [636, 445] on div "VP [GEOGRAPHIC_DATA]" at bounding box center [699, 443] width 205 height 18
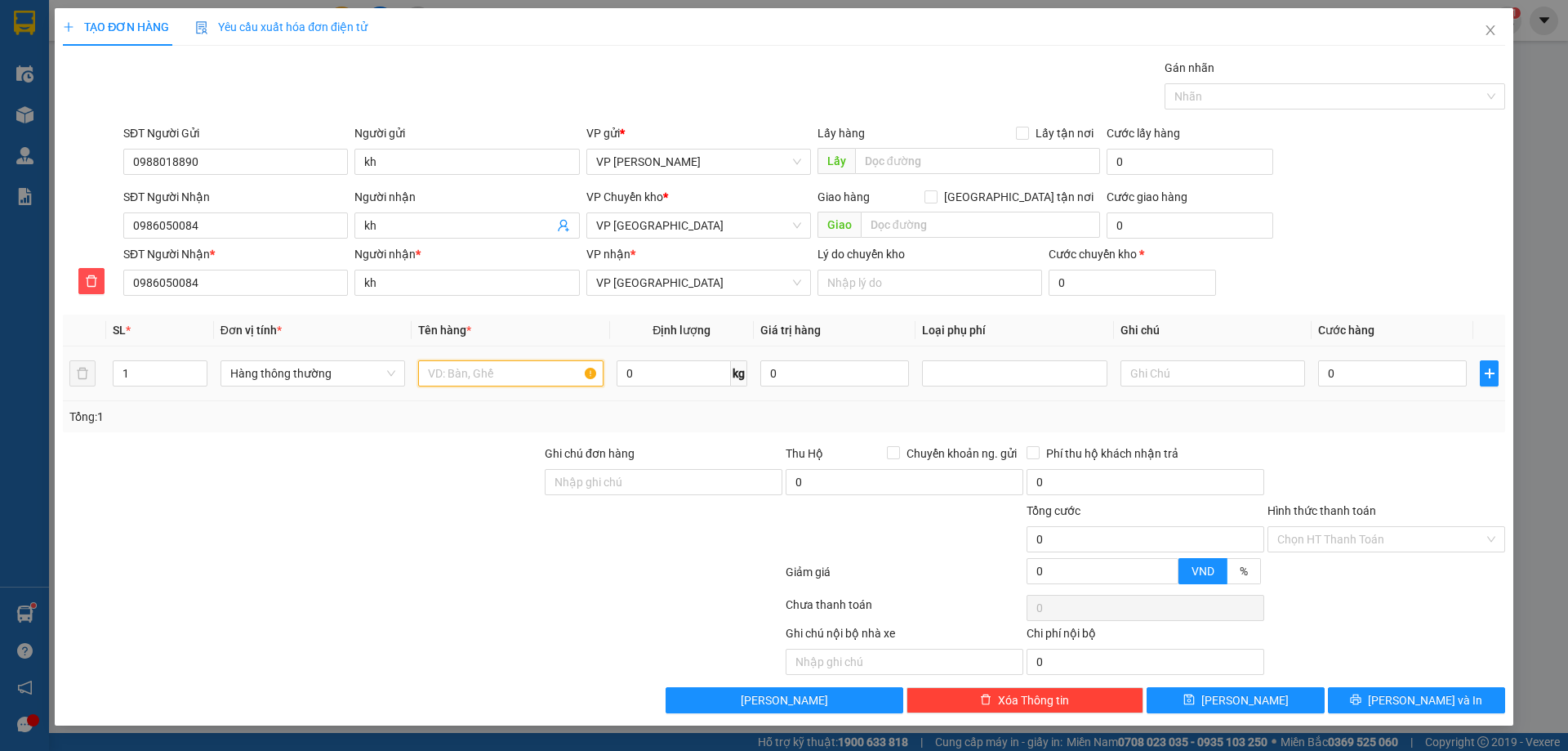
click at [494, 374] on input "text" at bounding box center [510, 373] width 185 height 26
type input "thùng xốp đông lạnh"
click at [659, 372] on input "0" at bounding box center [674, 373] width 114 height 26
type input "12"
click at [458, 483] on div at bounding box center [302, 473] width 482 height 57
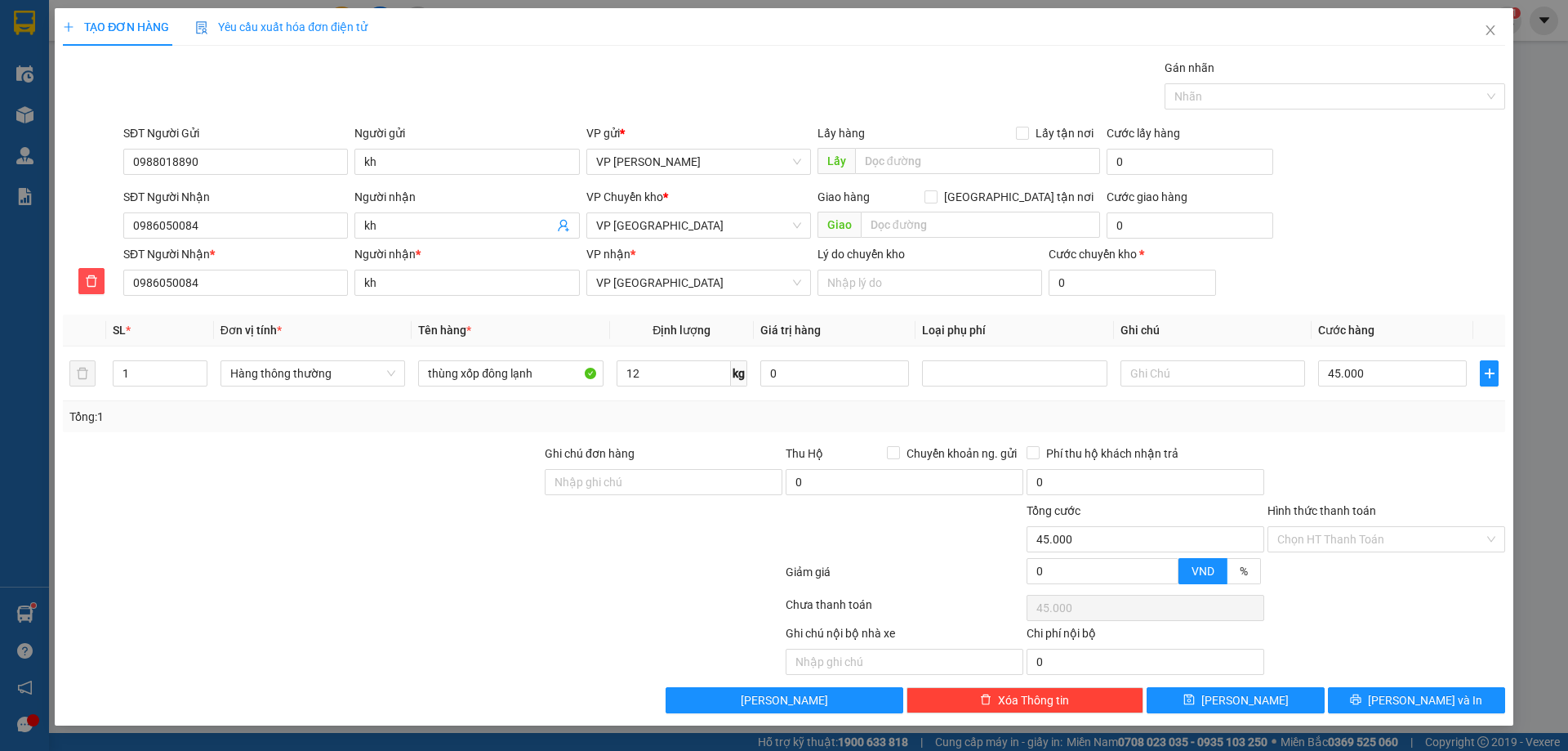
type input "45.000"
click at [1480, 541] on input "Hình thức thanh toán" at bounding box center [1381, 539] width 207 height 24
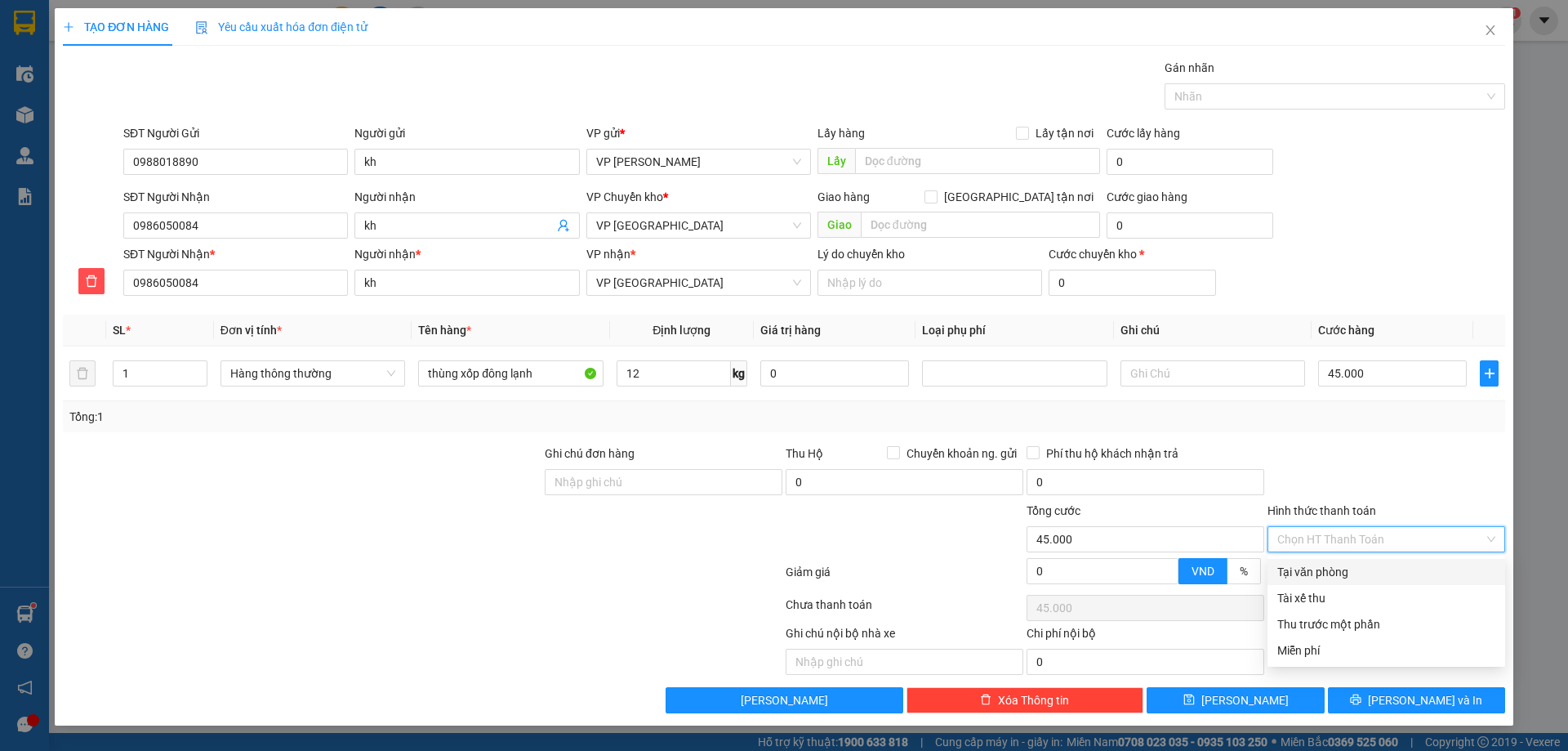
click at [1373, 571] on div "Tại văn phòng" at bounding box center [1386, 572] width 218 height 18
type input "0"
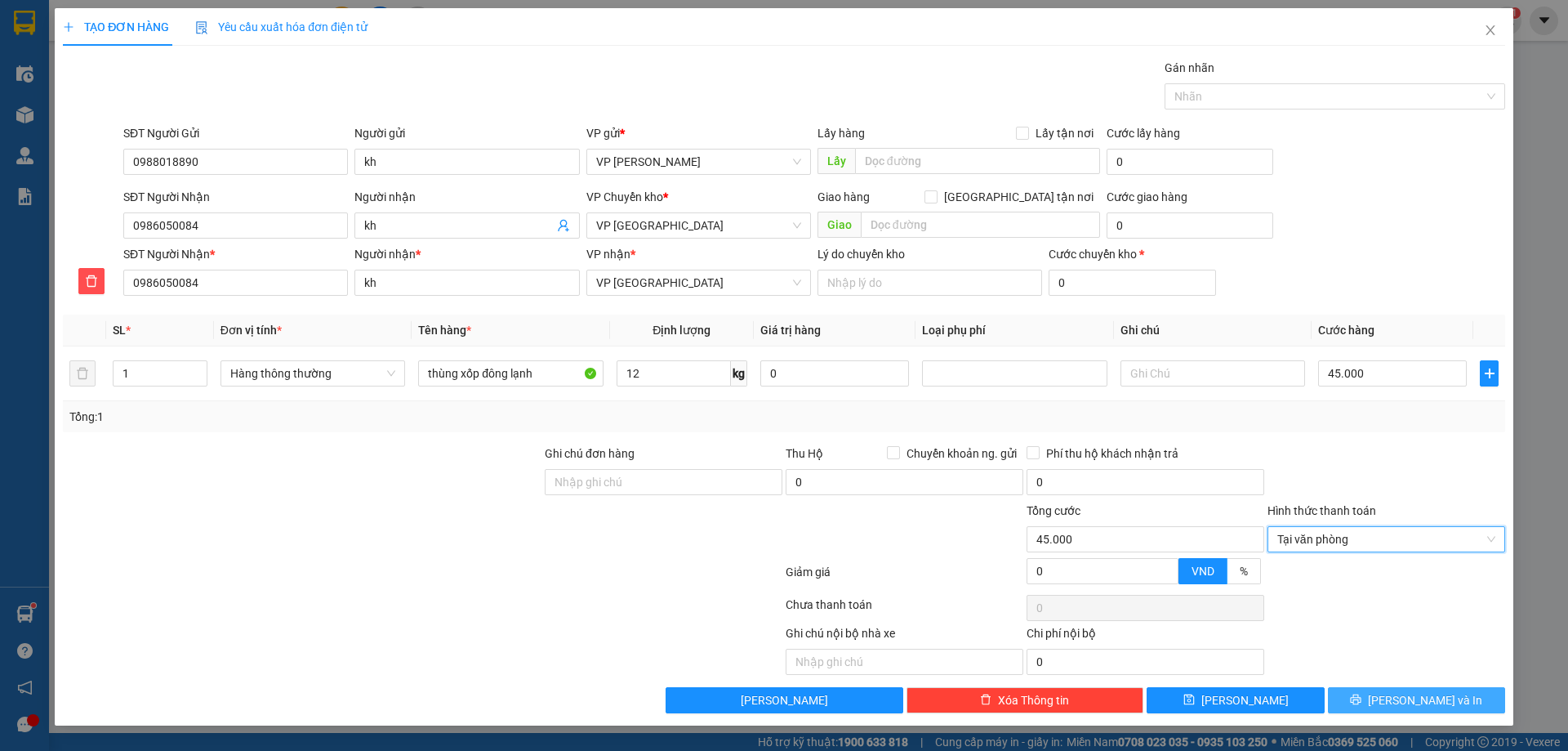
click at [1352, 697] on button "[PERSON_NAME] và In" at bounding box center [1416, 700] width 177 height 26
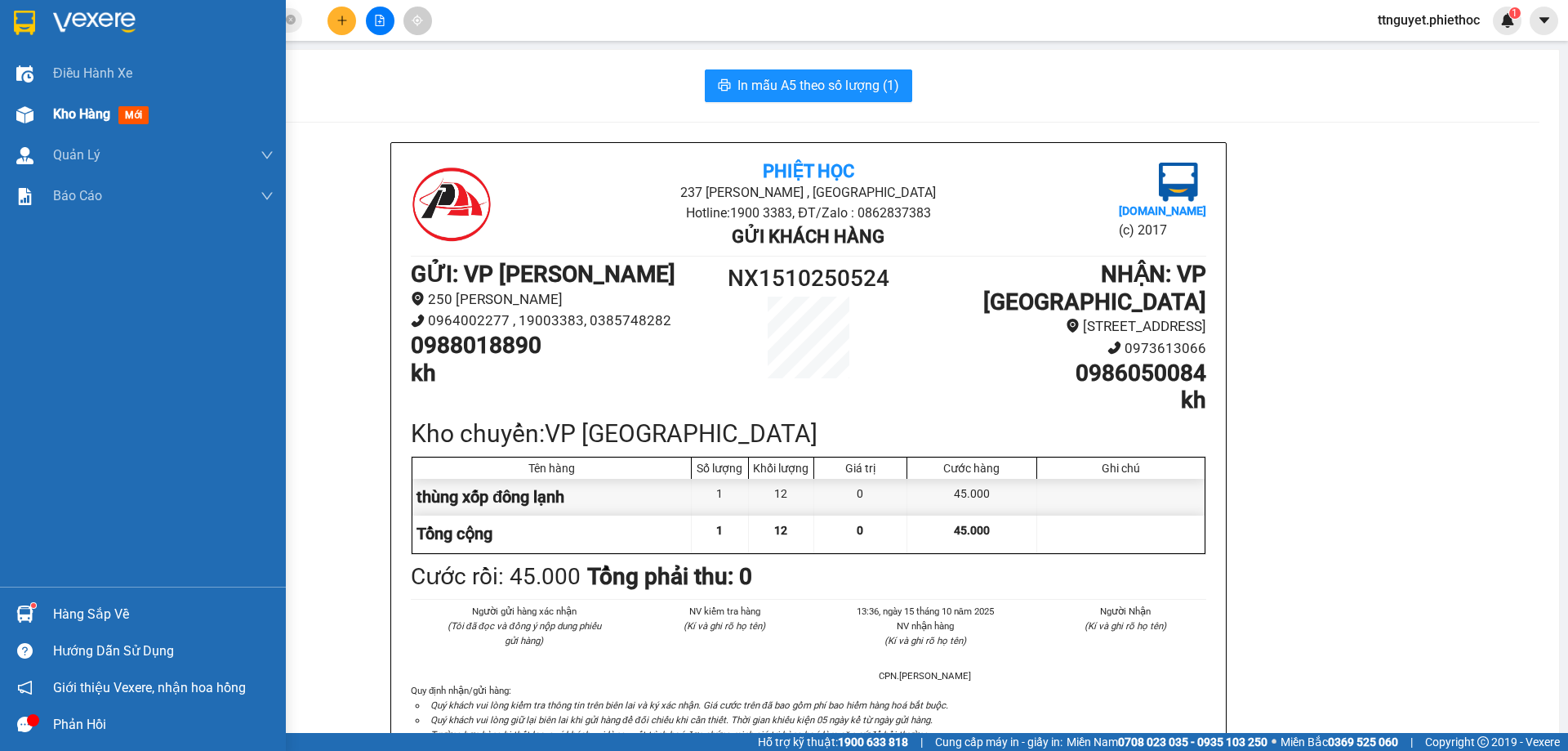
click at [34, 111] on div at bounding box center [25, 115] width 29 height 29
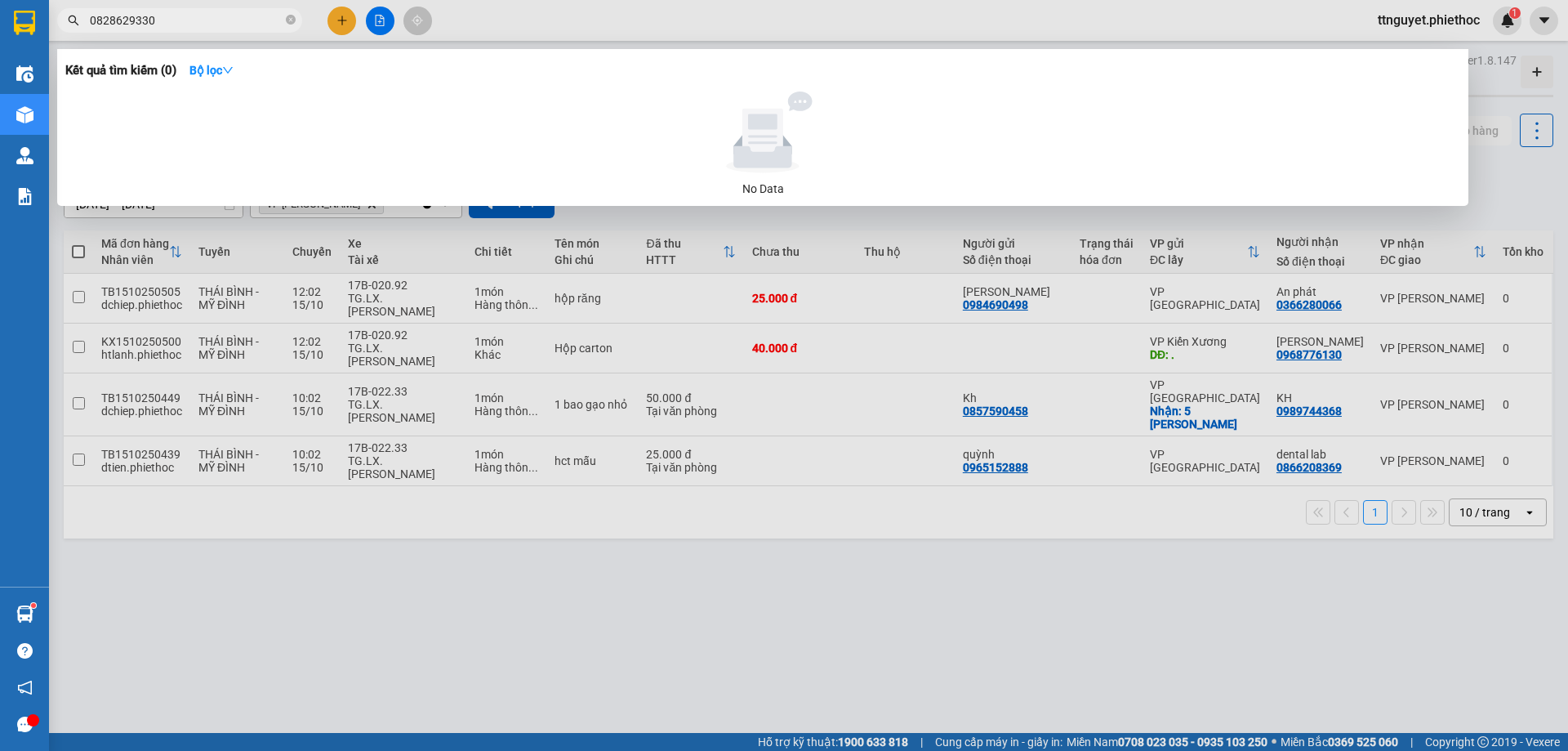
click at [197, 16] on input "0828629330" at bounding box center [186, 21] width 193 height 18
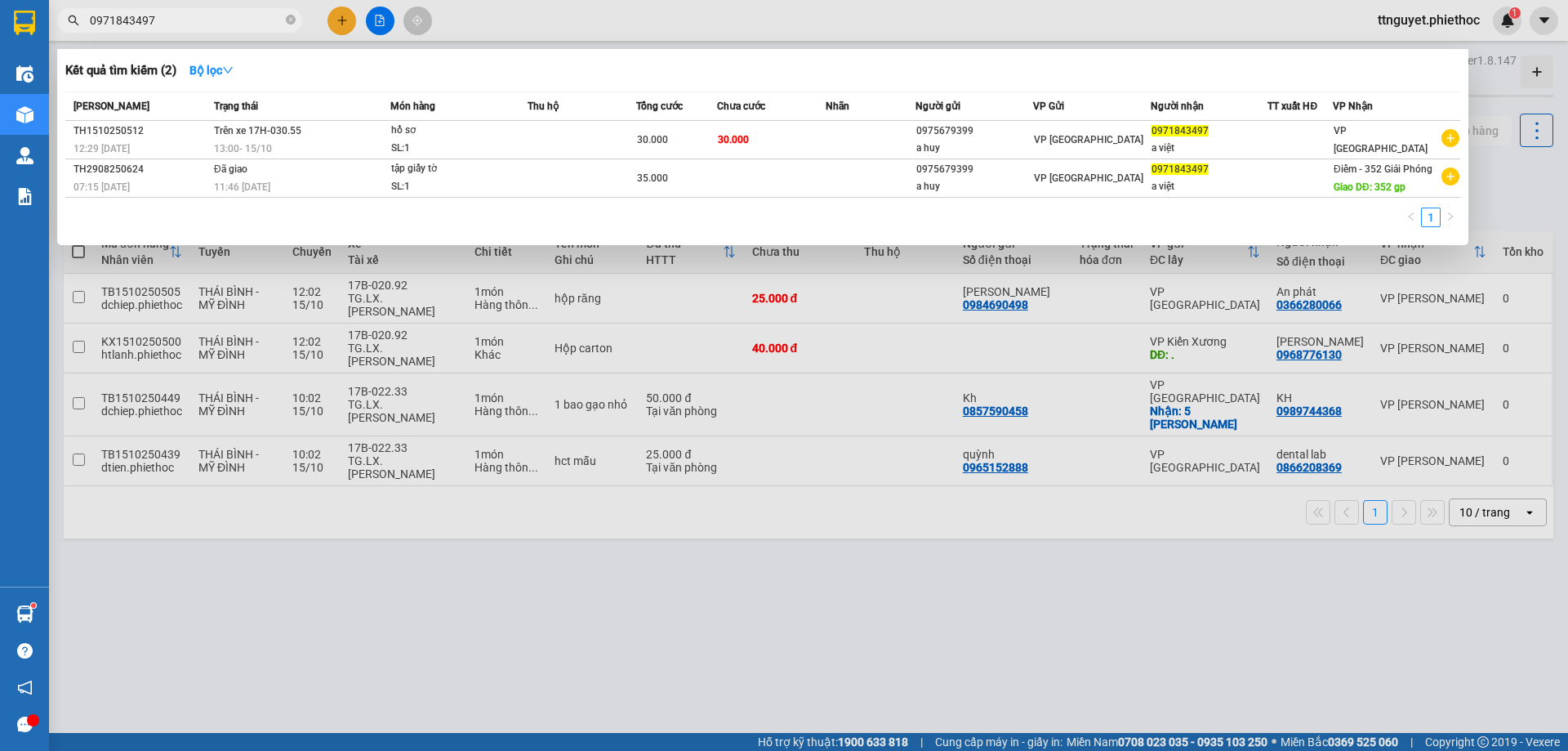
type input "0971843497"
drag, startPoint x: 702, startPoint y: 669, endPoint x: 717, endPoint y: 621, distance: 50.3
click at [712, 647] on div at bounding box center [784, 376] width 1568 height 751
